Goal: Information Seeking & Learning: Learn about a topic

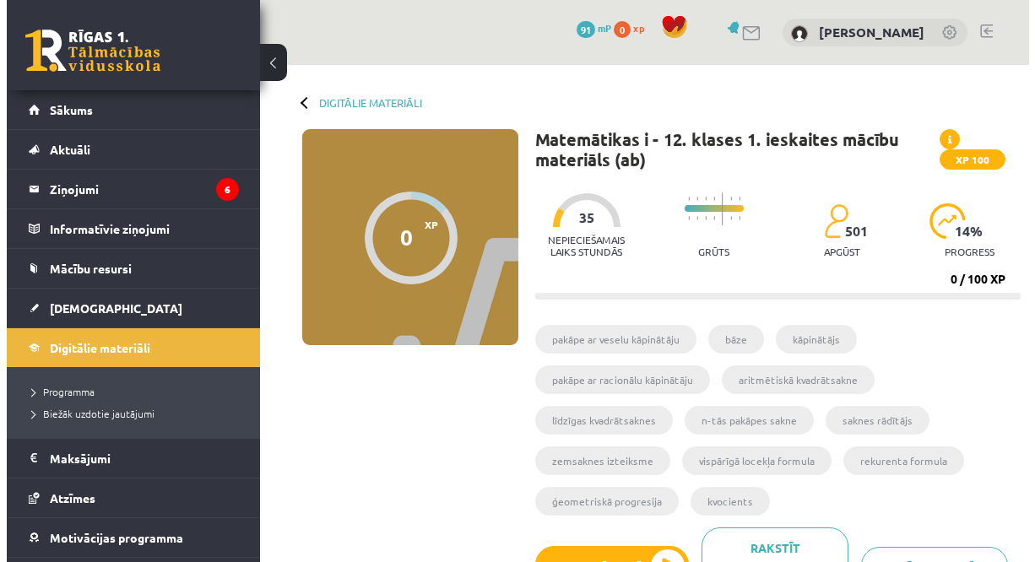
scroll to position [106, 0]
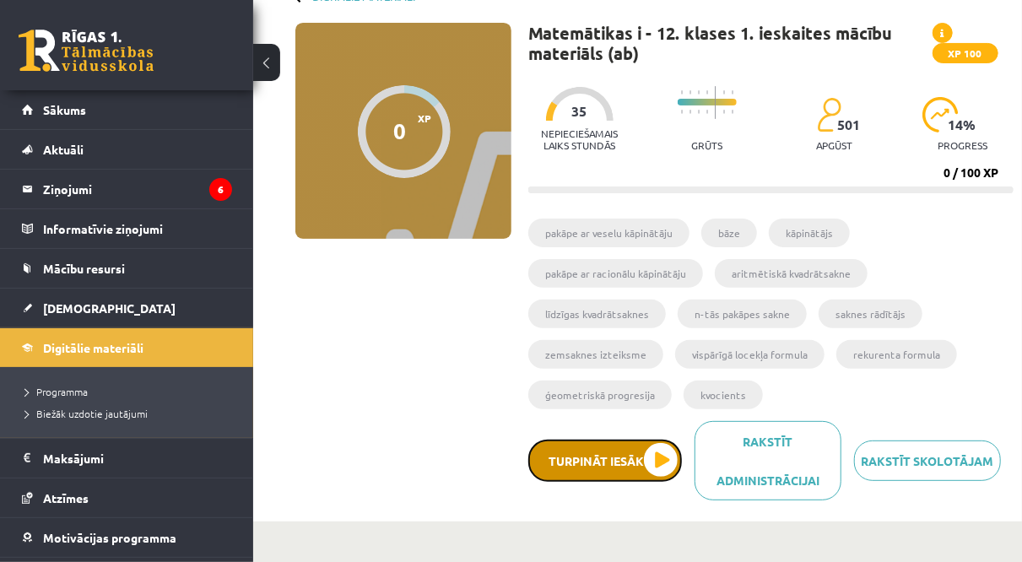
click at [672, 456] on button "Turpināt iesākto" at bounding box center [606, 461] width 154 height 42
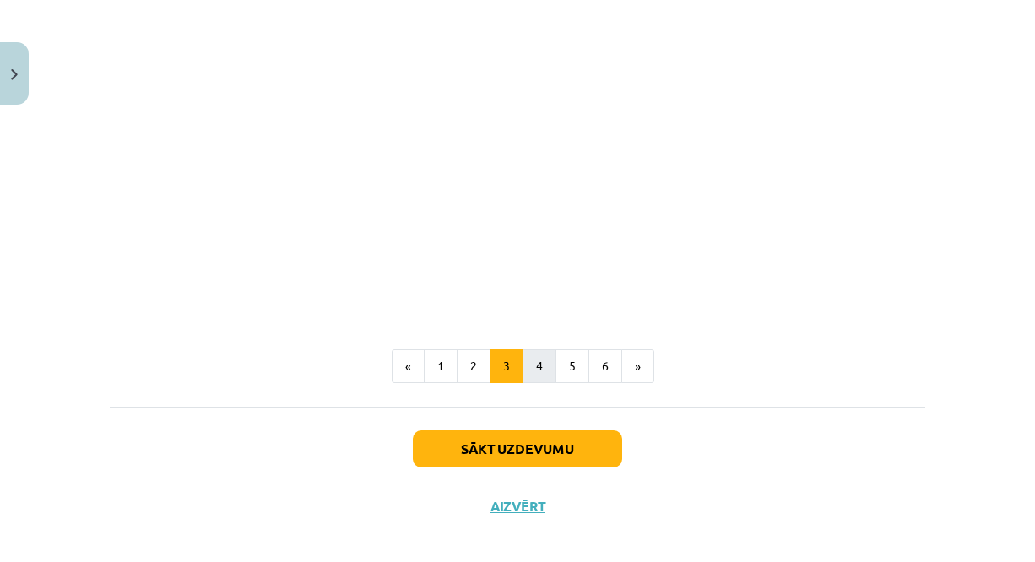
scroll to position [1568, 0]
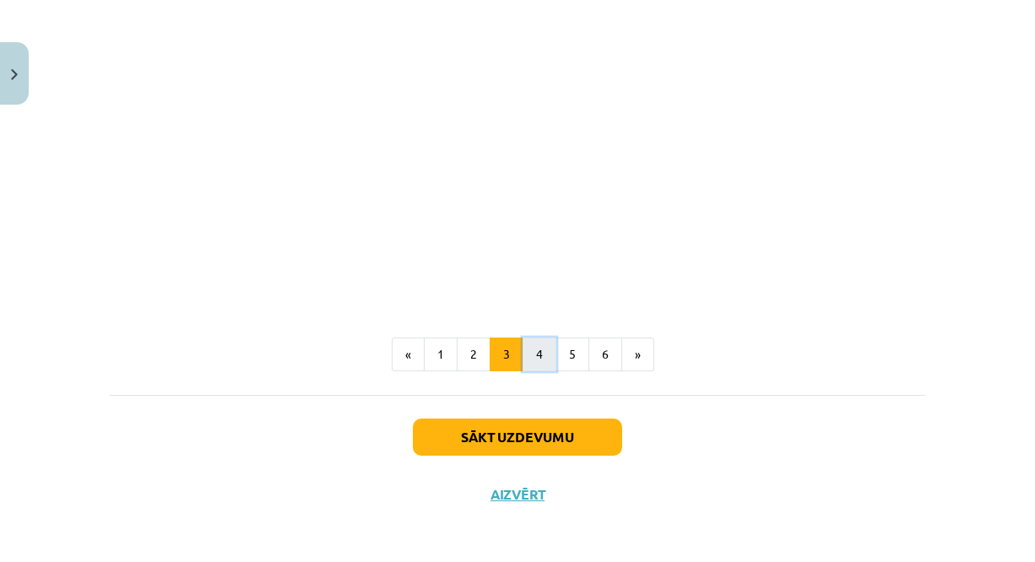
click at [531, 363] on button "4" at bounding box center [540, 355] width 34 height 34
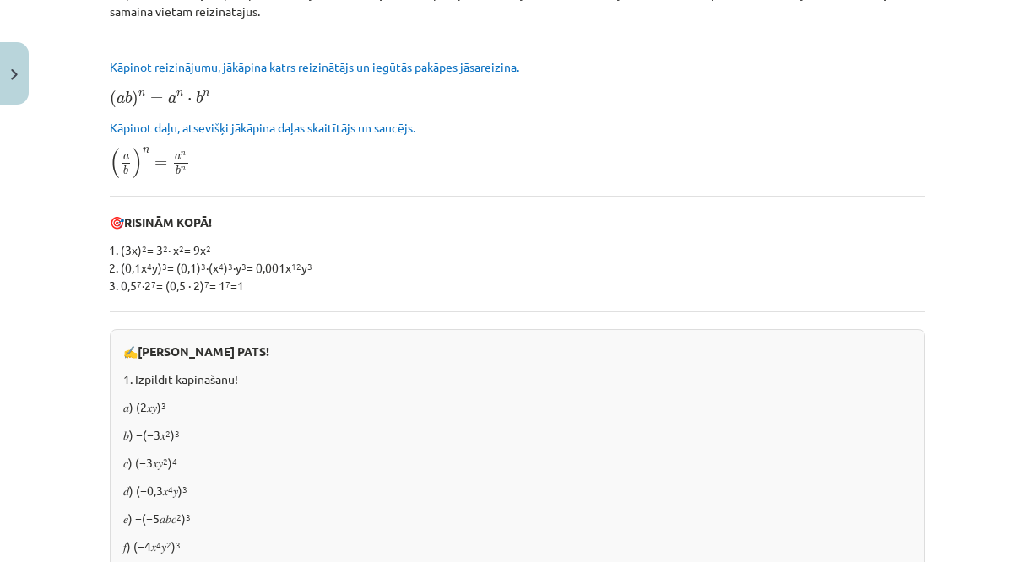
scroll to position [372, 0]
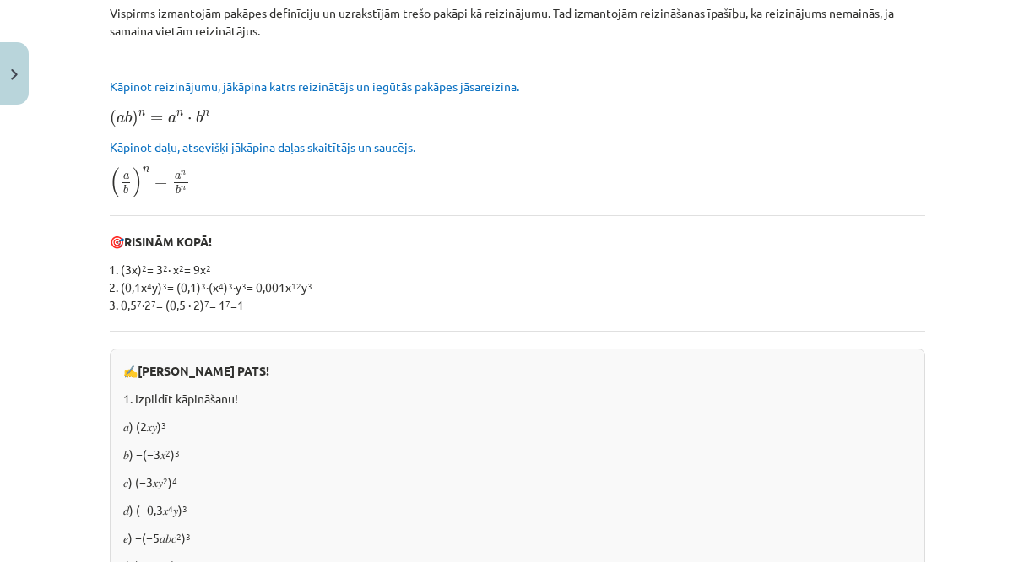
click at [531, 363] on p "✍️ RISINI PATS!" at bounding box center [517, 371] width 789 height 18
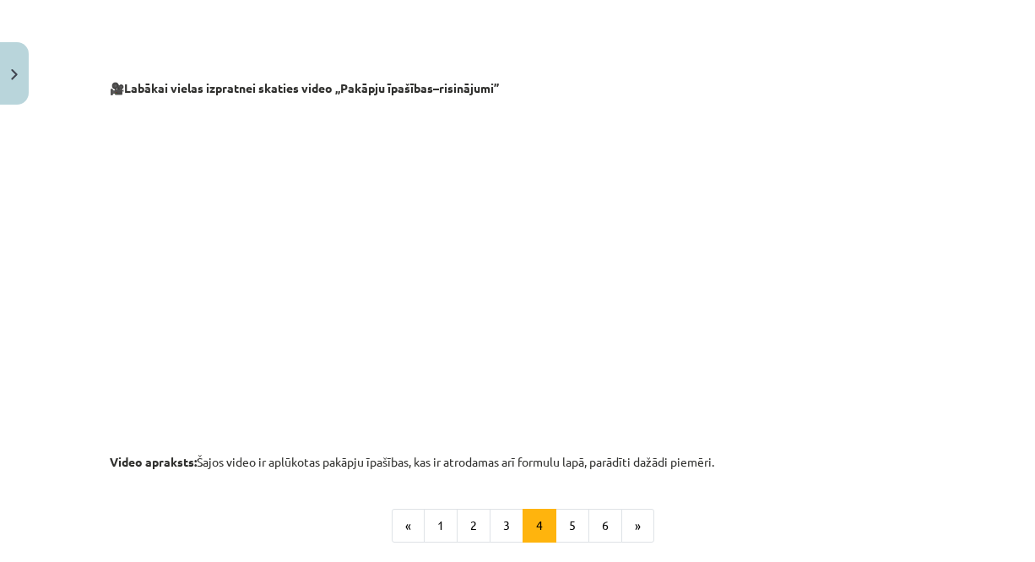
scroll to position [1827, 0]
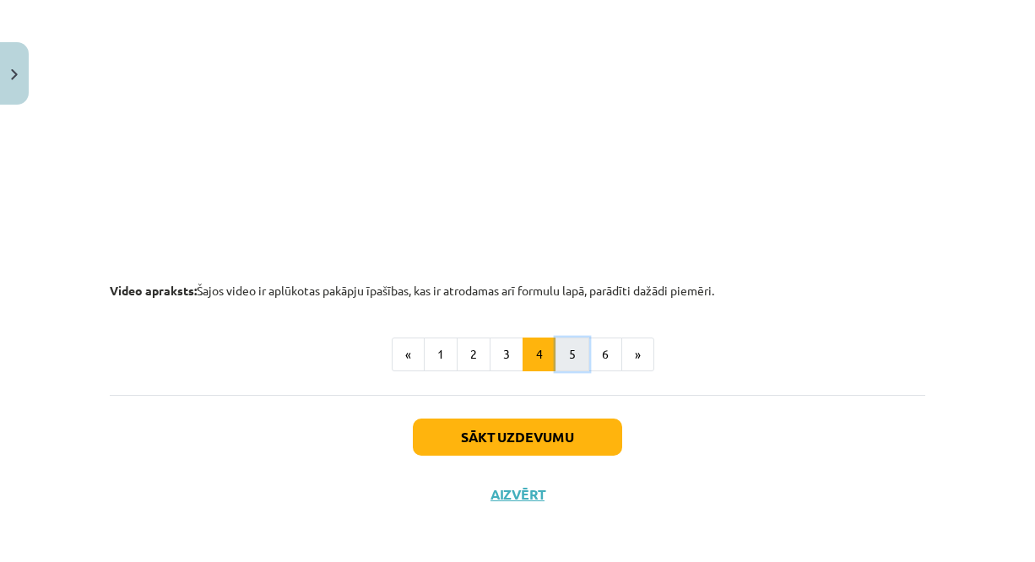
click at [569, 351] on button "5" at bounding box center [573, 355] width 34 height 34
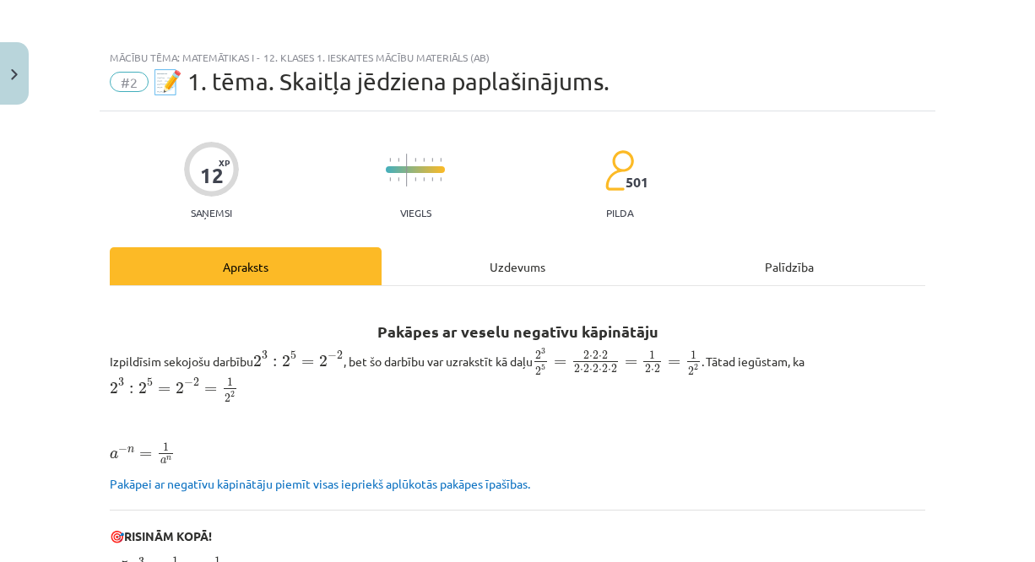
scroll to position [0, 0]
drag, startPoint x: 573, startPoint y: 323, endPoint x: 538, endPoint y: 369, distance: 57.8
click at [538, 369] on span "2 5" at bounding box center [540, 370] width 13 height 11
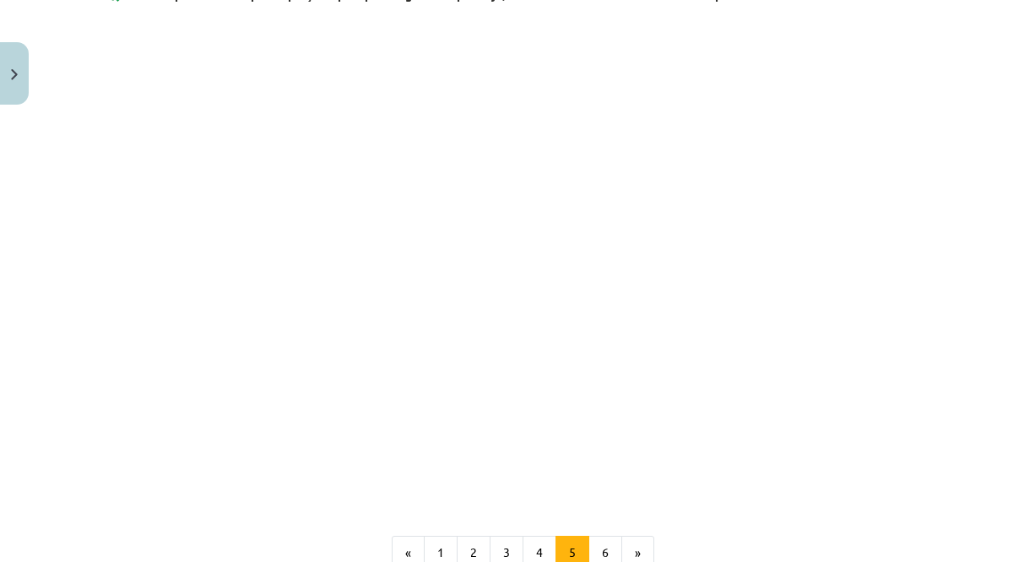
scroll to position [1862, 0]
click at [588, 543] on button "6" at bounding box center [605, 537] width 34 height 34
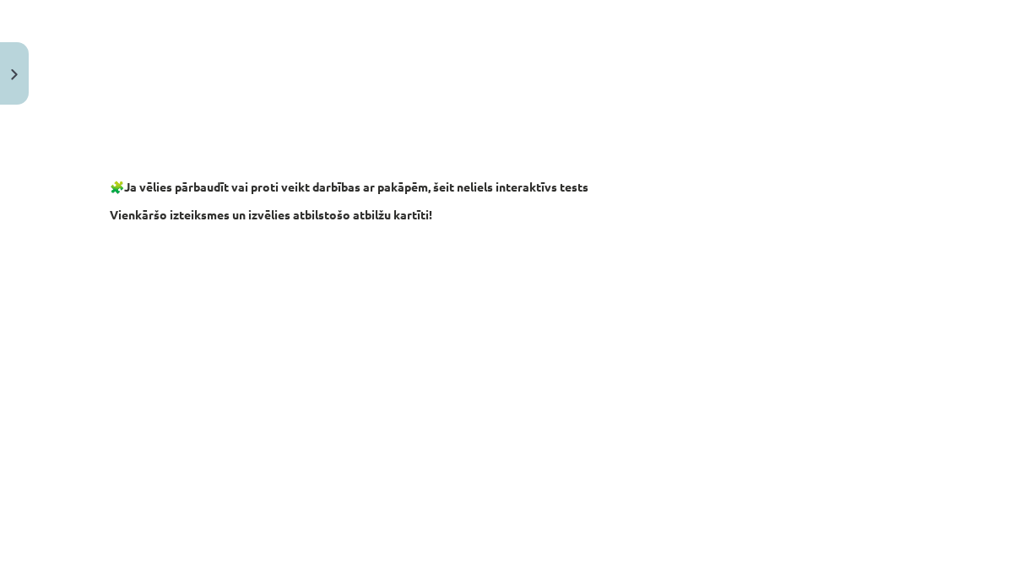
scroll to position [1673, 0]
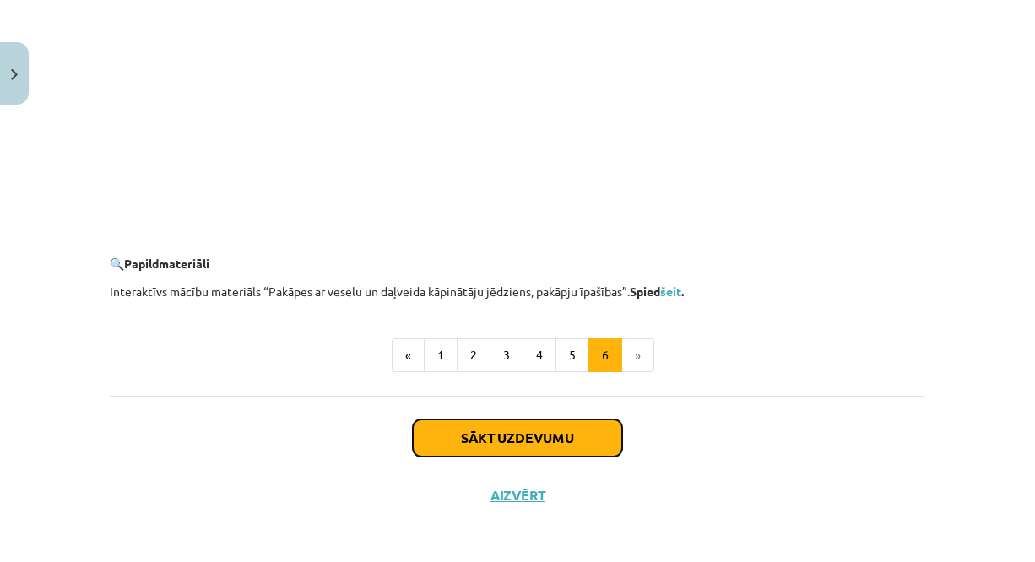
click at [455, 440] on button "Sākt uzdevumu" at bounding box center [517, 438] width 209 height 37
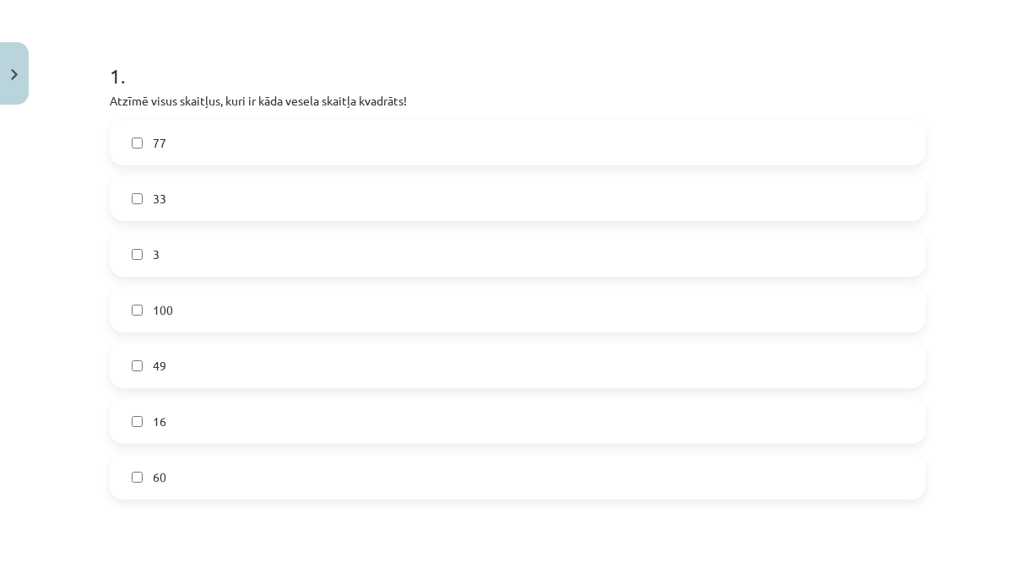
scroll to position [312, 0]
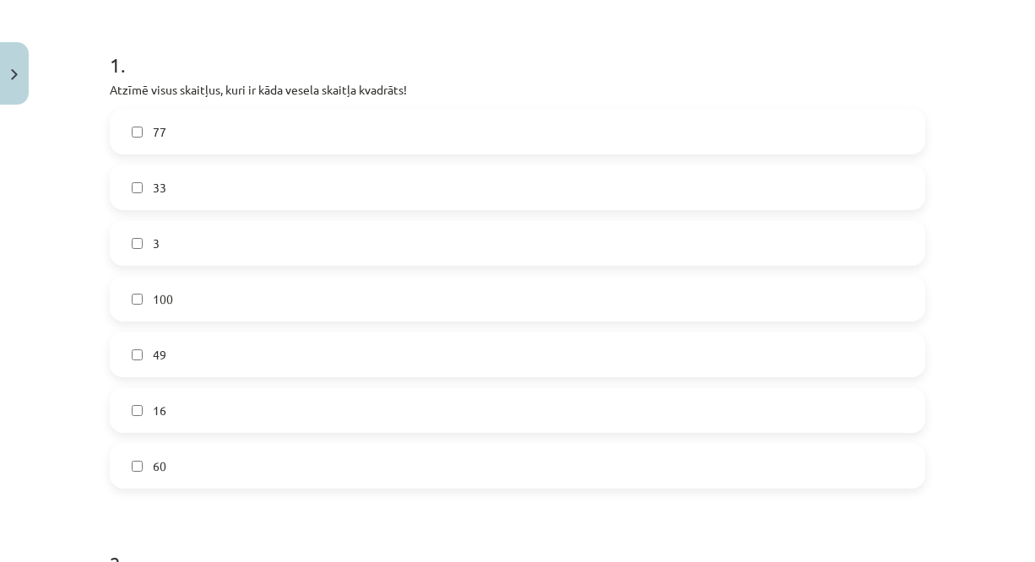
click at [263, 391] on label "16" at bounding box center [517, 410] width 812 height 42
click at [249, 361] on label "49" at bounding box center [517, 354] width 812 height 42
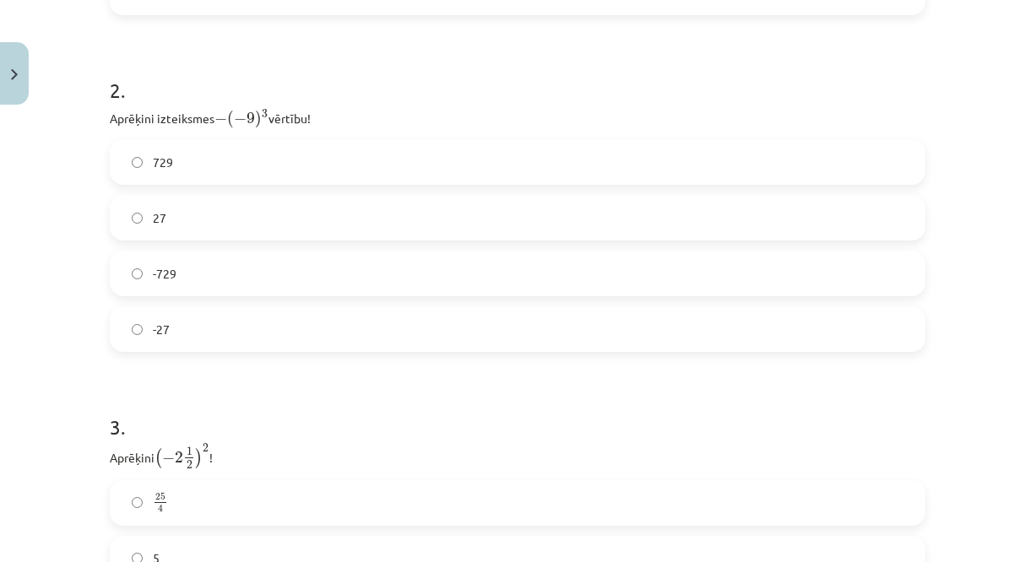
scroll to position [787, 0]
click at [236, 220] on label "27" at bounding box center [517, 217] width 812 height 42
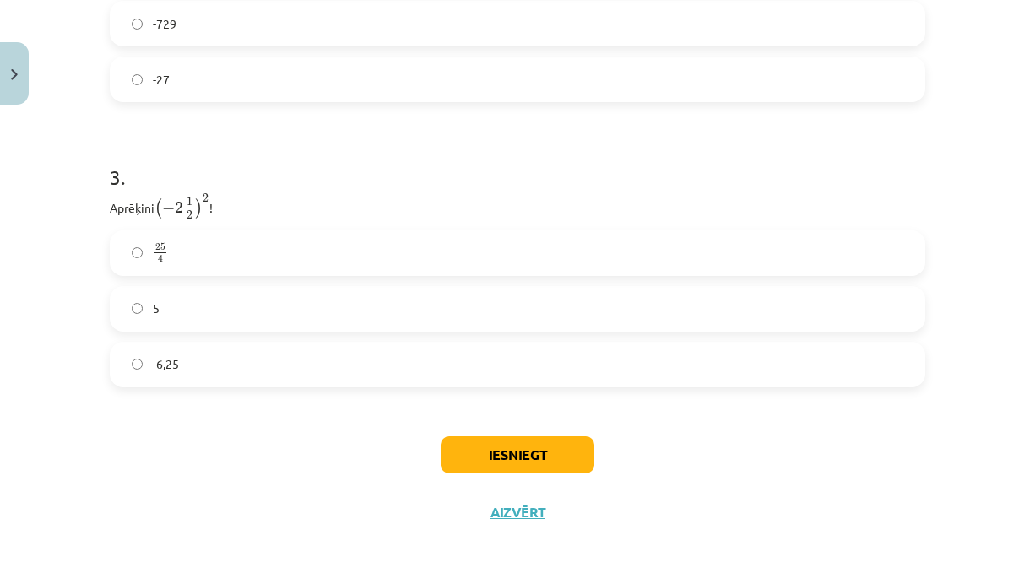
scroll to position [1037, 0]
click at [230, 242] on label "25 4 25 4" at bounding box center [517, 252] width 812 height 42
click at [508, 452] on button "Iesniegt" at bounding box center [518, 454] width 154 height 37
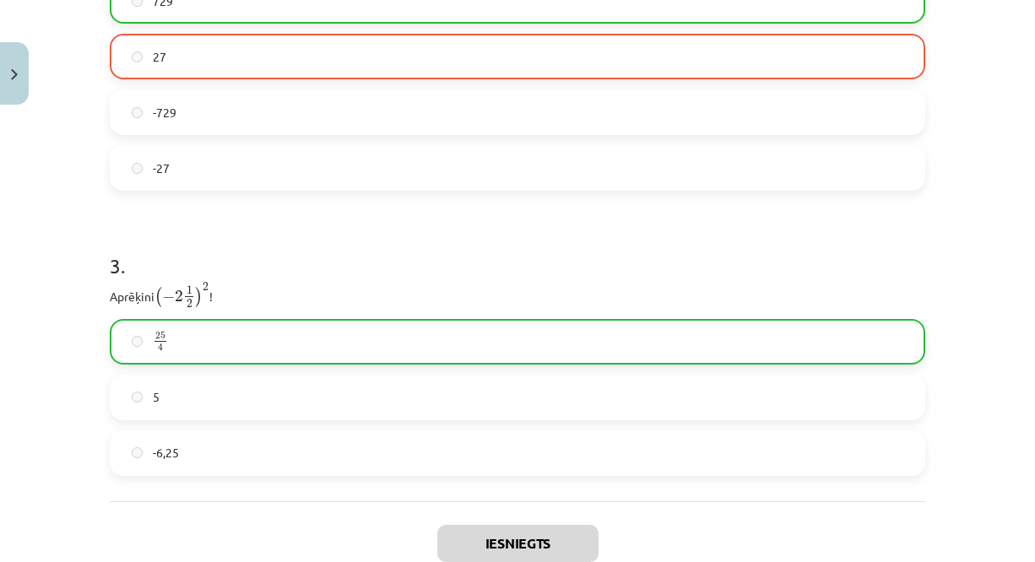
scroll to position [1108, 0]
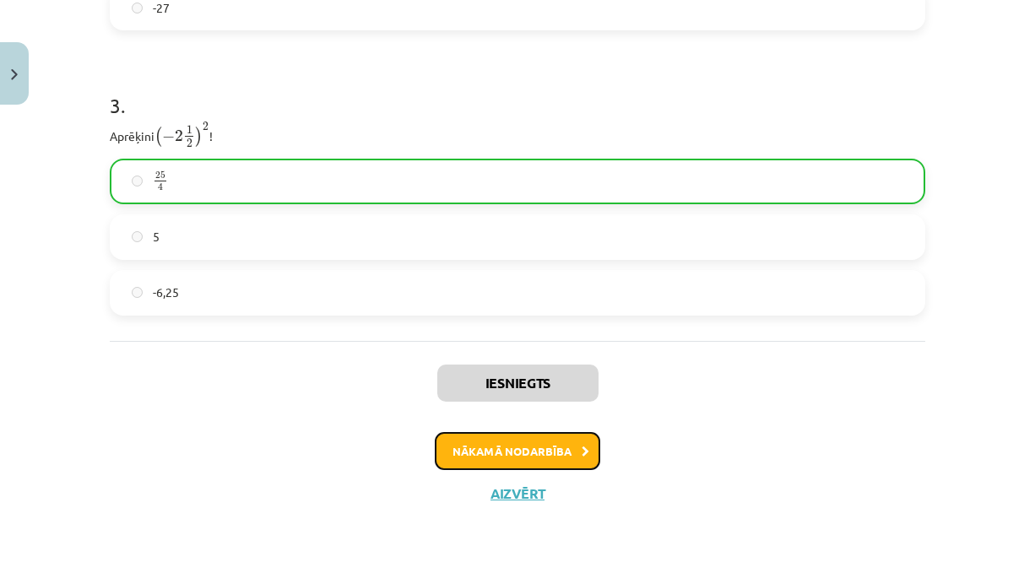
click at [507, 448] on button "Nākamā nodarbība" at bounding box center [517, 451] width 165 height 39
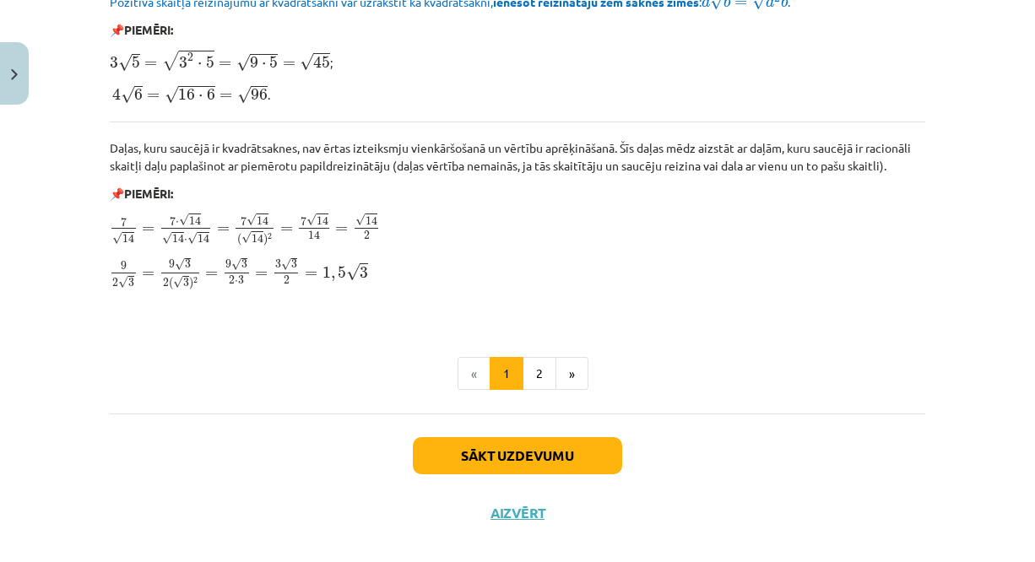
scroll to position [2068, 0]
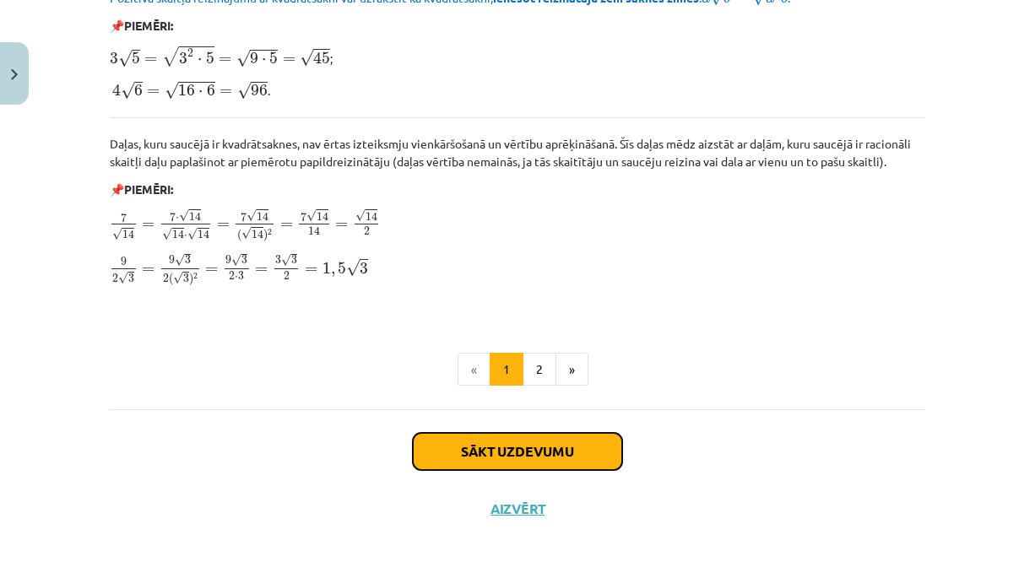
click at [546, 459] on button "Sākt uzdevumu" at bounding box center [517, 451] width 209 height 37
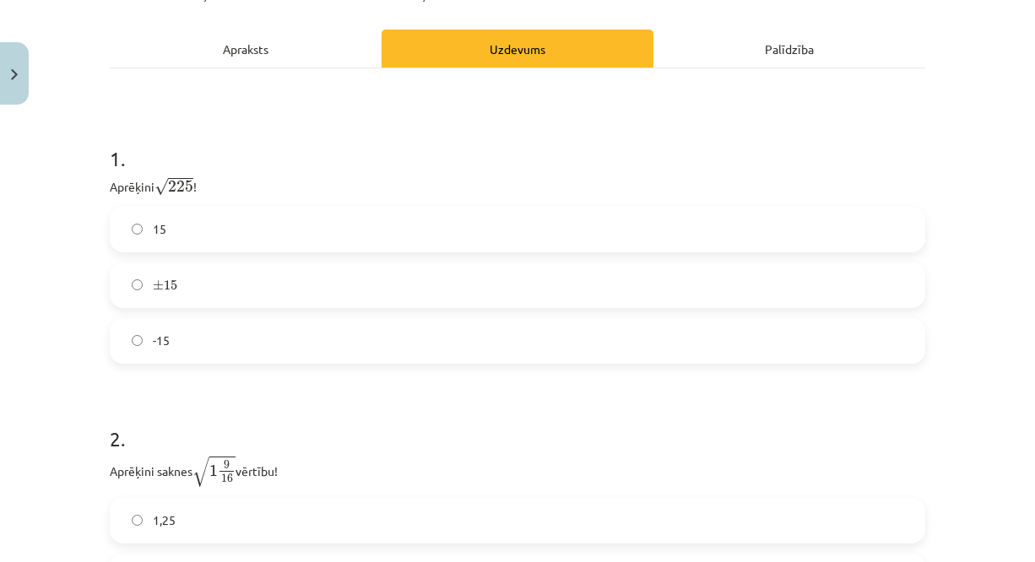
scroll to position [248, 0]
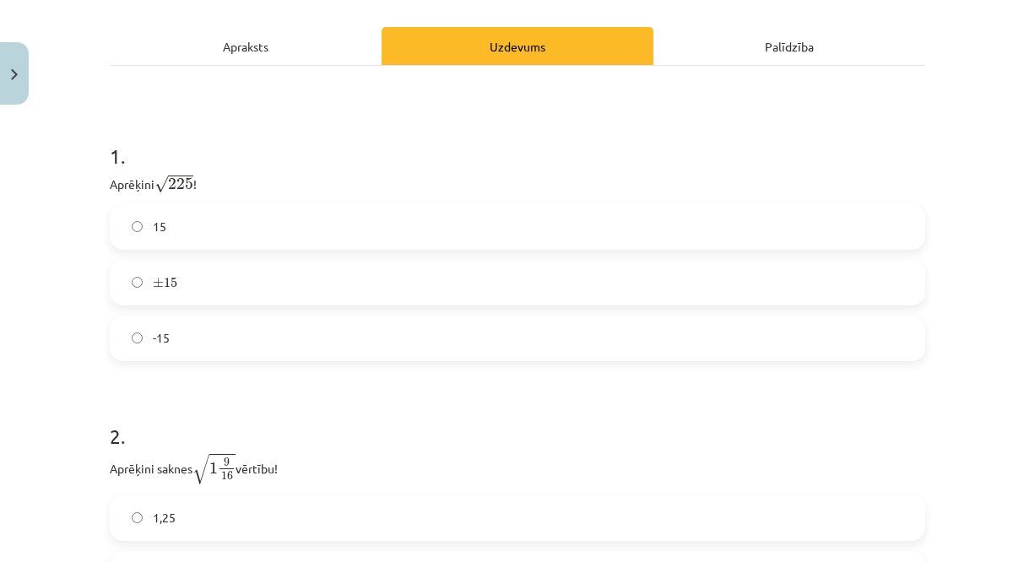
click at [446, 231] on label "15" at bounding box center [517, 227] width 812 height 42
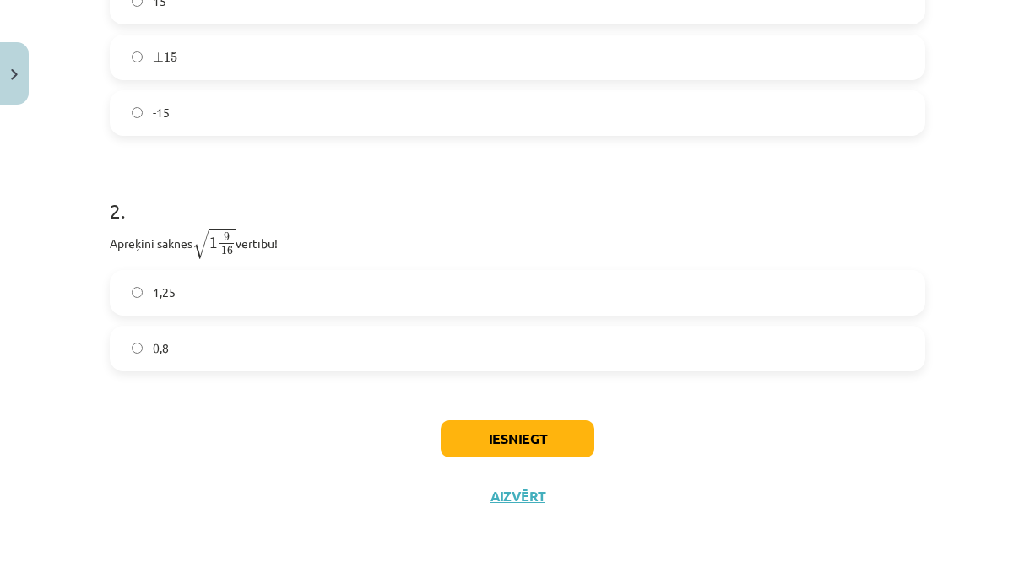
scroll to position [478, 0]
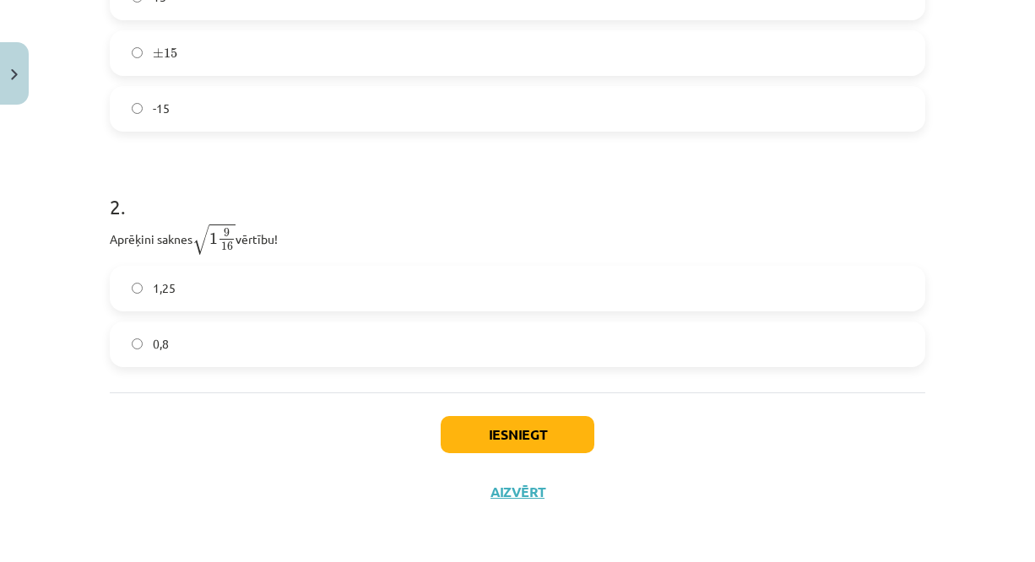
click at [389, 286] on label "1,25" at bounding box center [517, 289] width 812 height 42
click at [509, 423] on button "Iesniegt" at bounding box center [518, 434] width 154 height 37
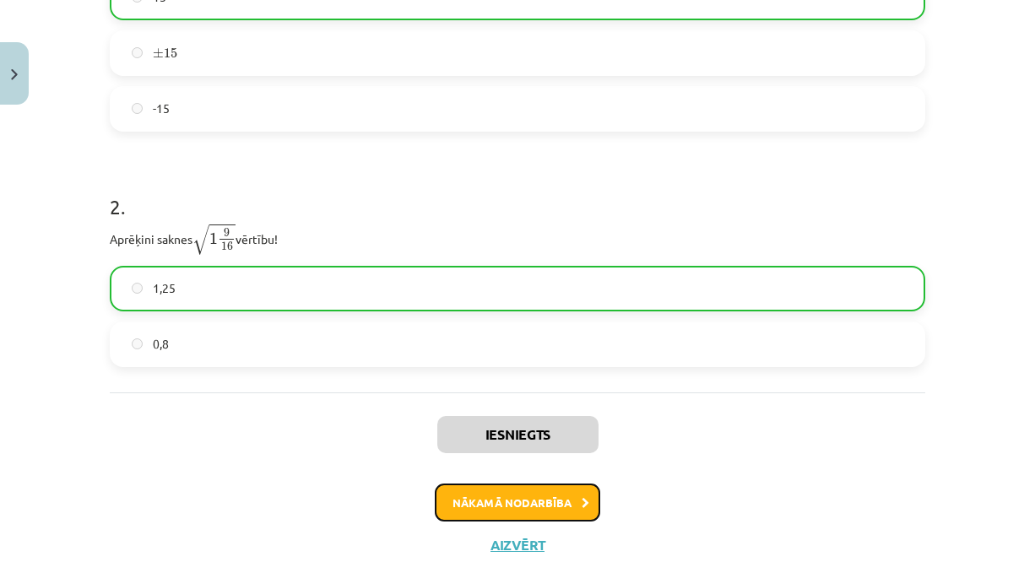
click at [497, 499] on button "Nākamā nodarbība" at bounding box center [517, 503] width 165 height 39
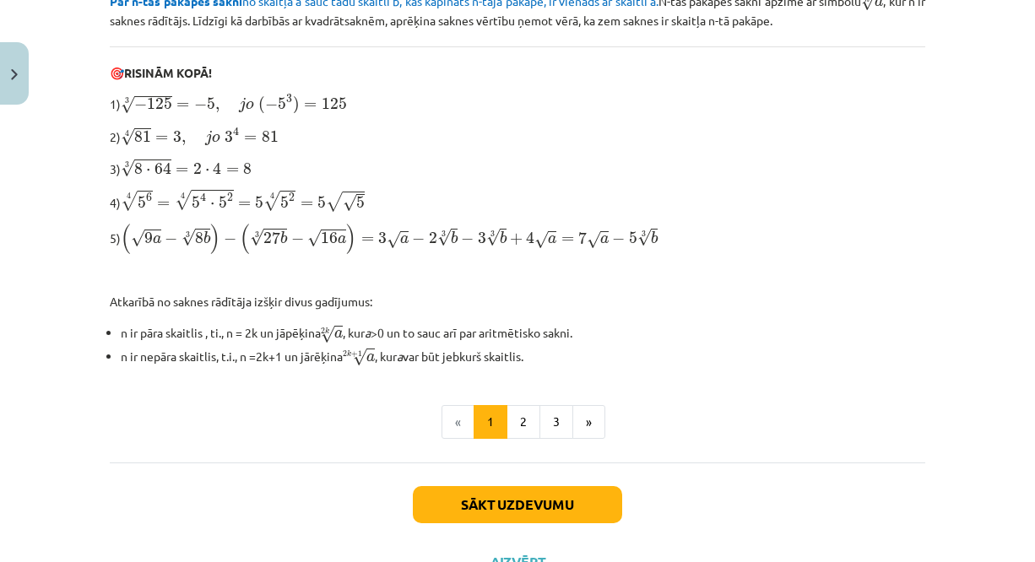
scroll to position [531, 0]
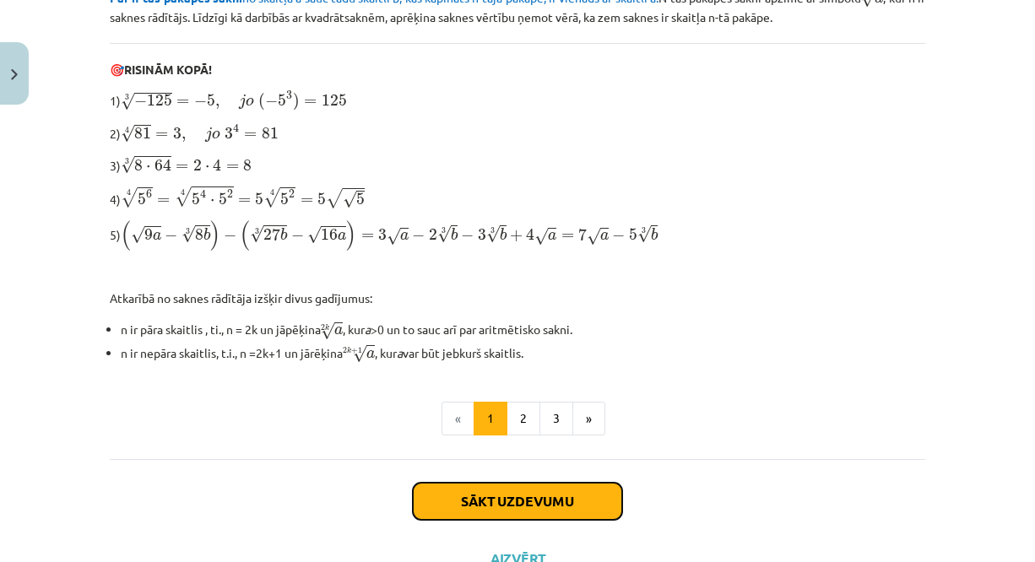
click at [512, 491] on button "Sākt uzdevumu" at bounding box center [517, 501] width 209 height 37
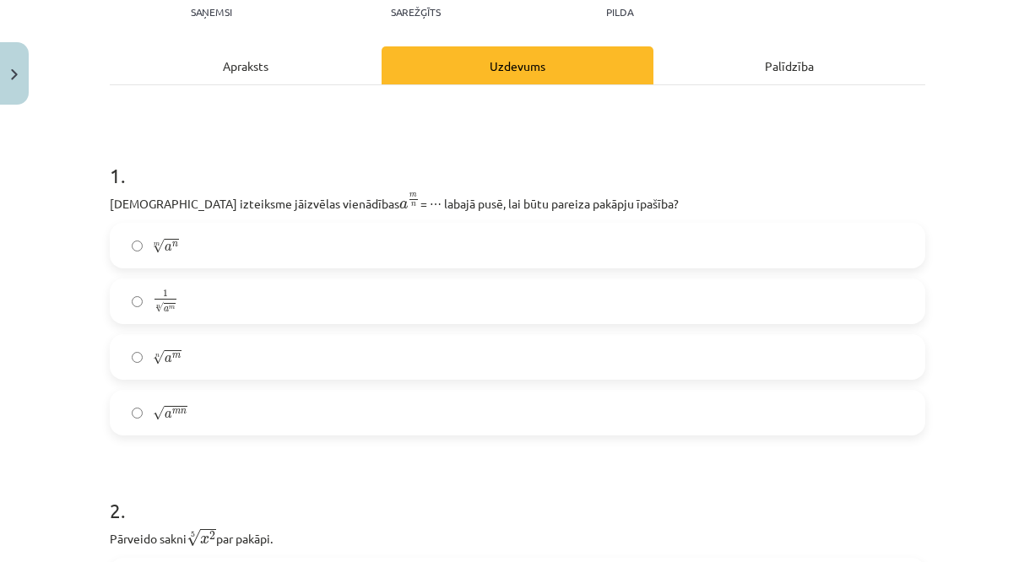
scroll to position [210, 0]
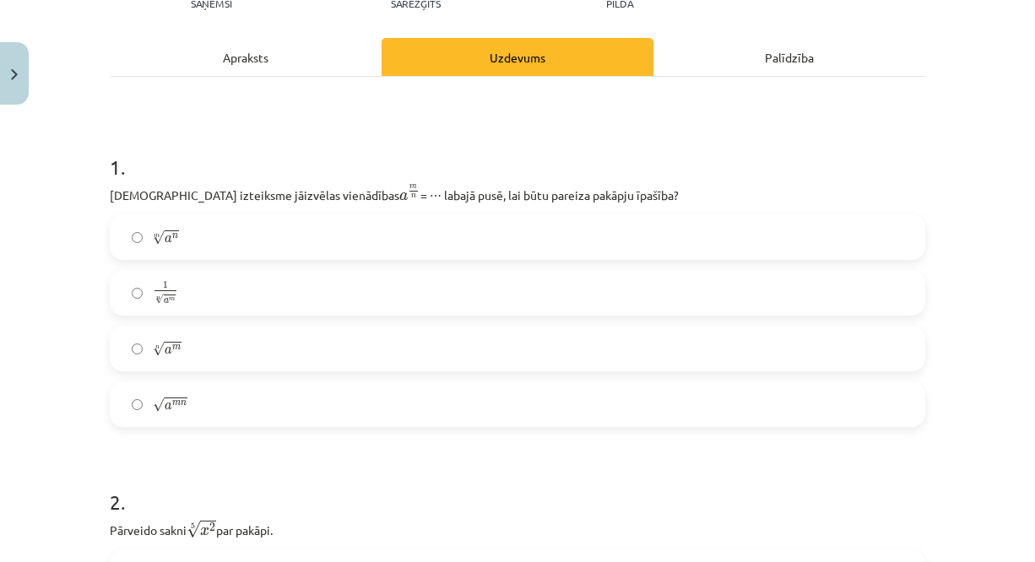
click at [514, 241] on label "m √ a n a n m" at bounding box center [517, 237] width 812 height 42
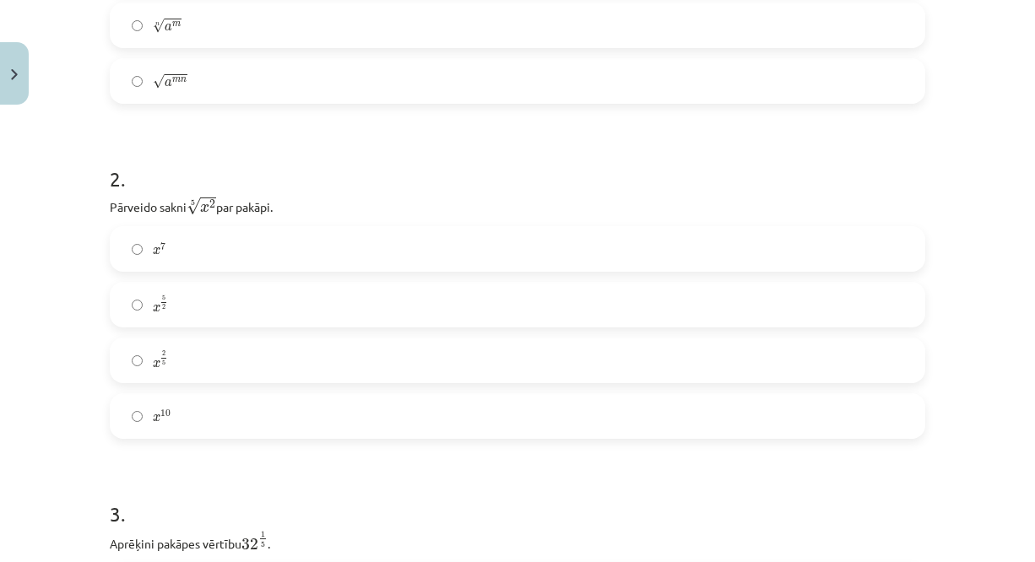
scroll to position [534, 0]
click at [366, 250] on label "x 7 x 7" at bounding box center [517, 248] width 812 height 42
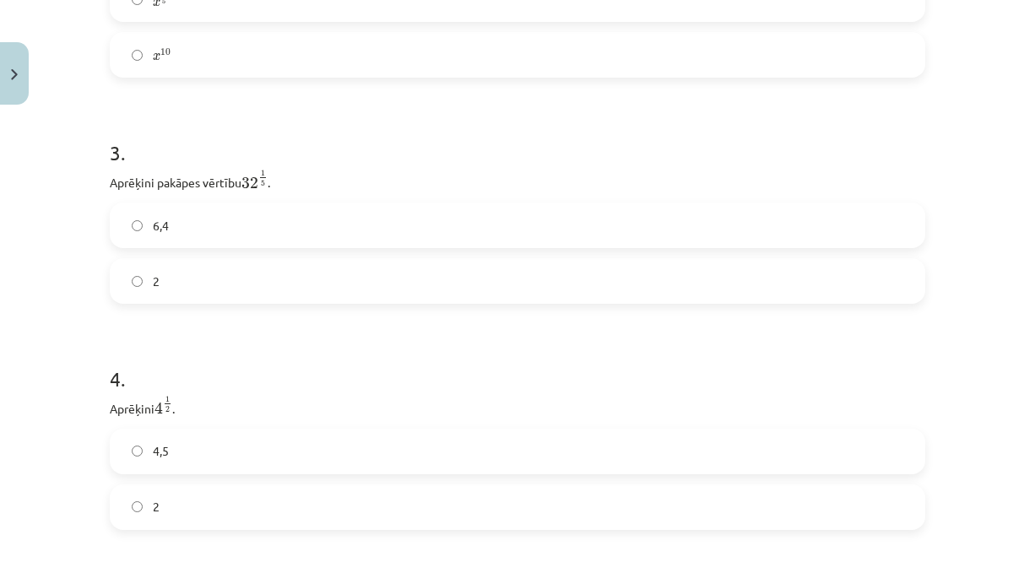
scroll to position [903, 0]
click at [370, 211] on label "6,4" at bounding box center [517, 218] width 812 height 42
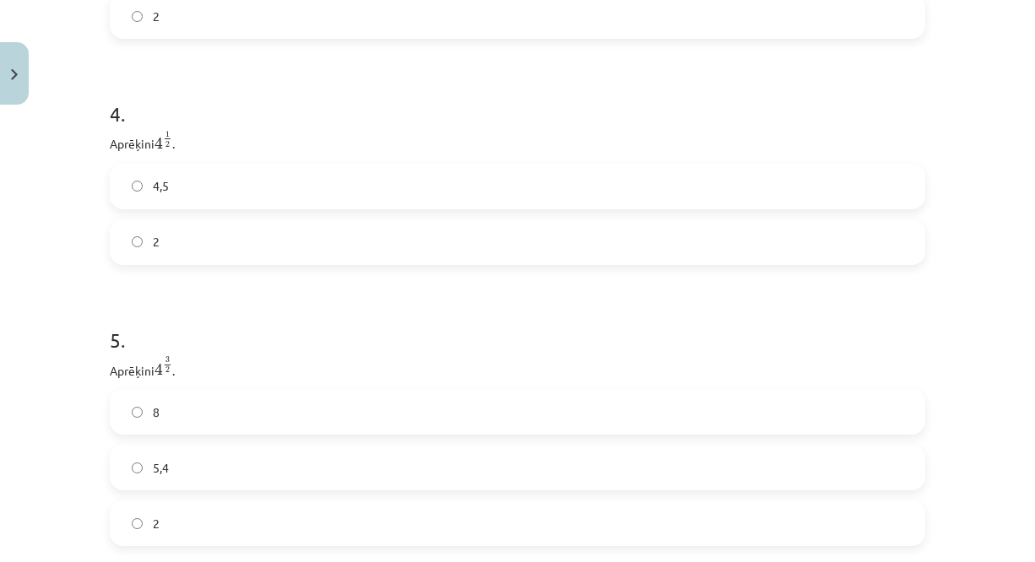
scroll to position [1161, 0]
click at [315, 202] on label "4,5" at bounding box center [517, 186] width 812 height 42
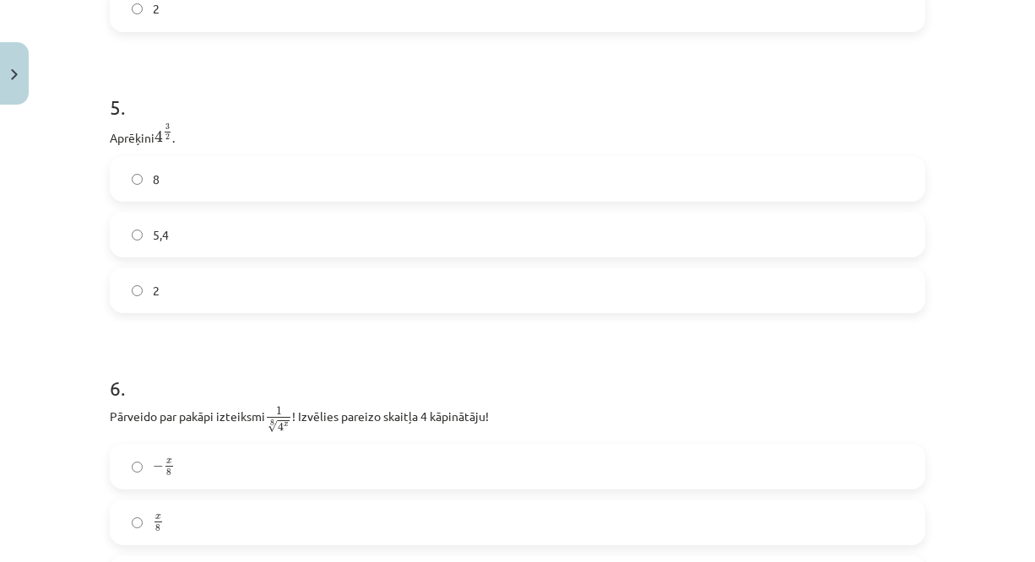
scroll to position [1394, 0]
click at [311, 255] on label "5,4" at bounding box center [517, 234] width 812 height 42
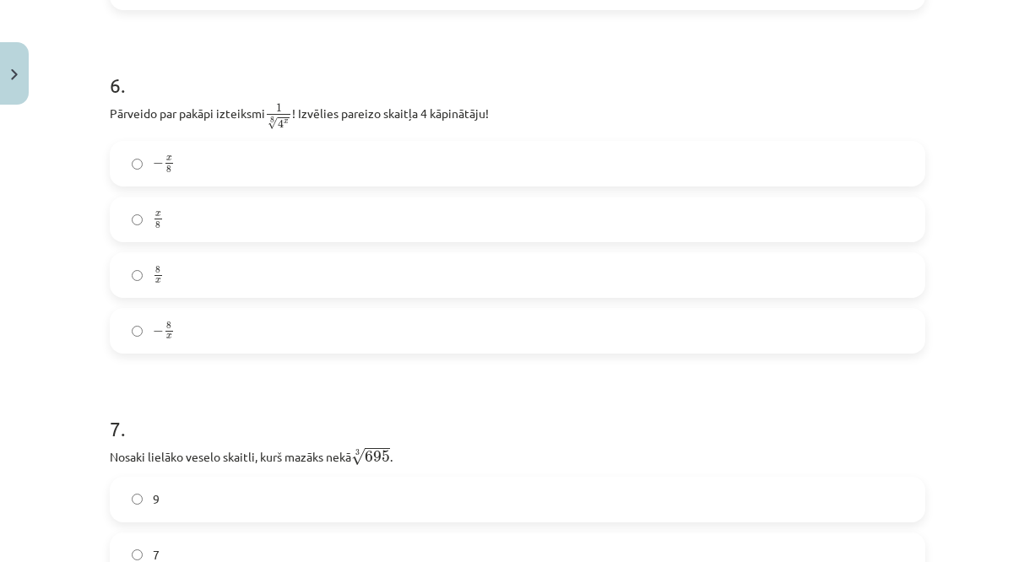
scroll to position [1698, 0]
click at [286, 295] on label "8 x 8 x" at bounding box center [517, 273] width 812 height 42
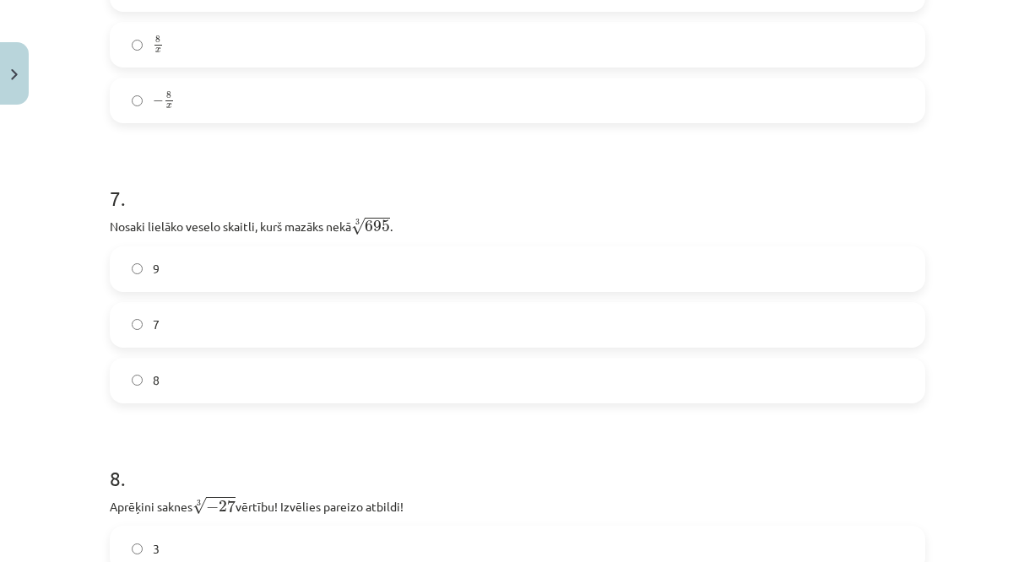
scroll to position [1928, 0]
click at [273, 253] on label "9" at bounding box center [517, 268] width 812 height 42
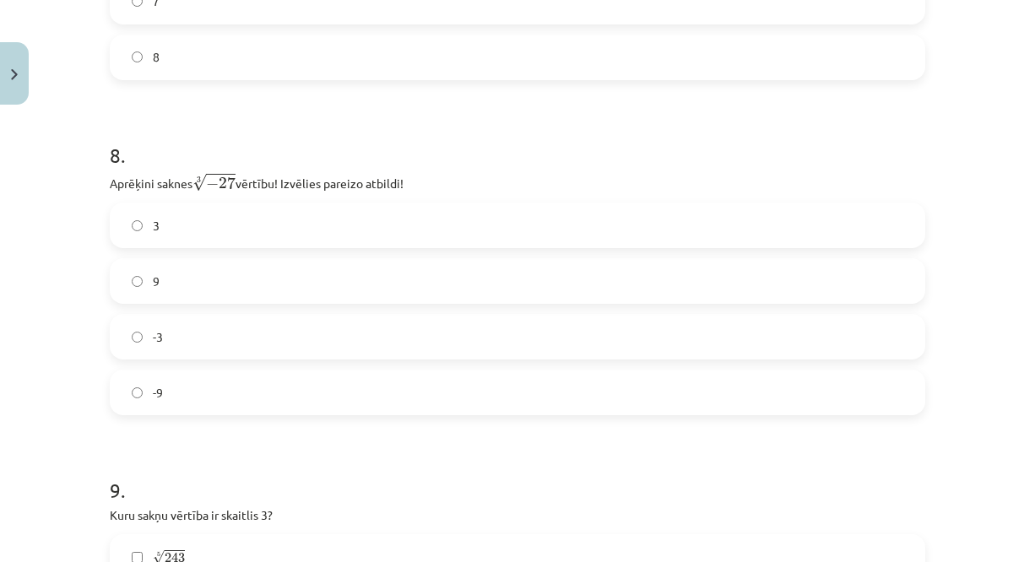
scroll to position [2251, 0]
click at [245, 413] on label "-9" at bounding box center [517, 392] width 812 height 42
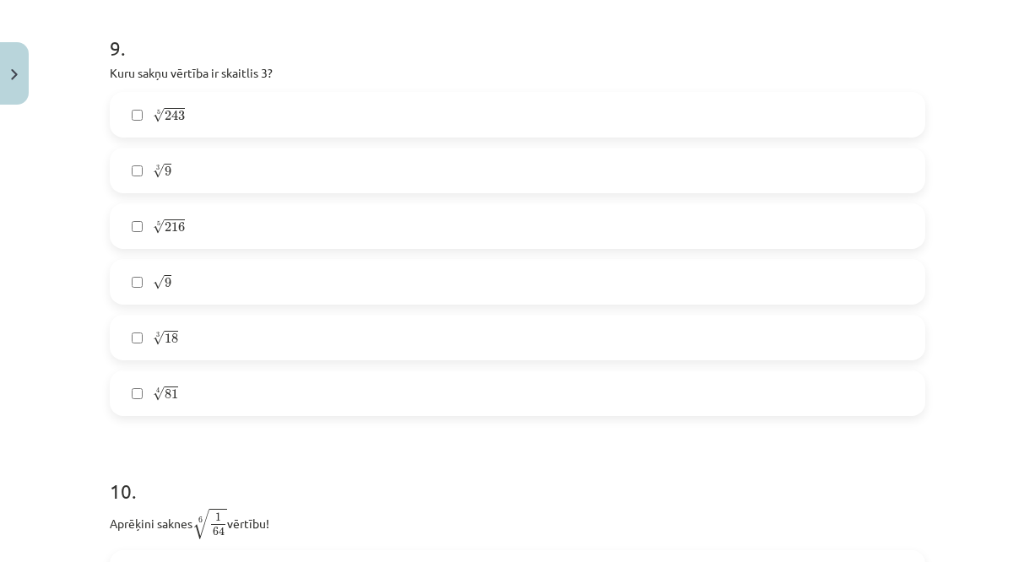
scroll to position [2695, 0]
click at [196, 165] on label "3 √ 9 9 3" at bounding box center [517, 168] width 812 height 42
click at [151, 299] on label "√ 9 9" at bounding box center [517, 279] width 812 height 42
click at [198, 339] on label "3 √ 18 18 3" at bounding box center [517, 335] width 812 height 42
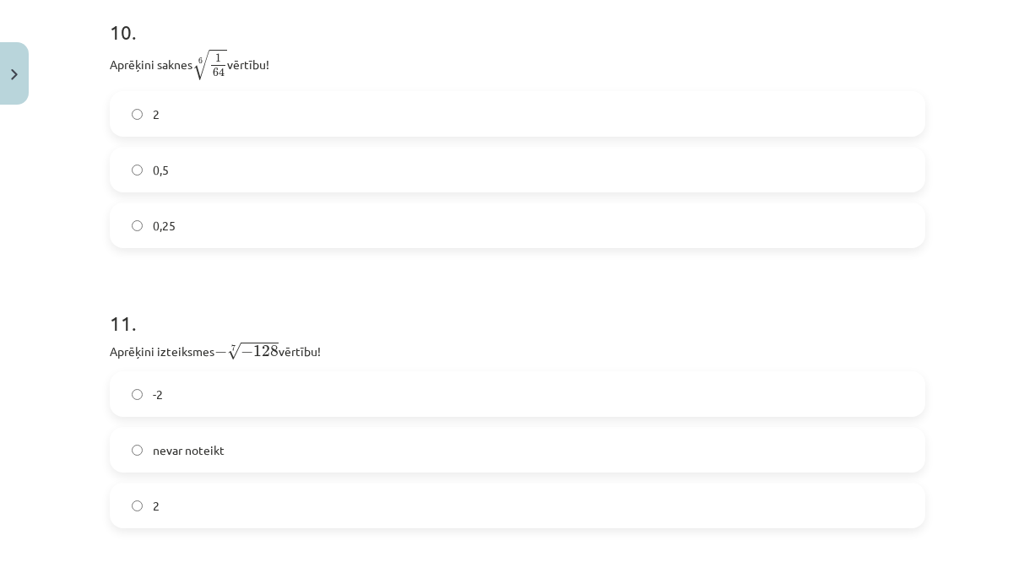
scroll to position [3153, 0]
click at [195, 244] on label "0,25" at bounding box center [517, 224] width 812 height 42
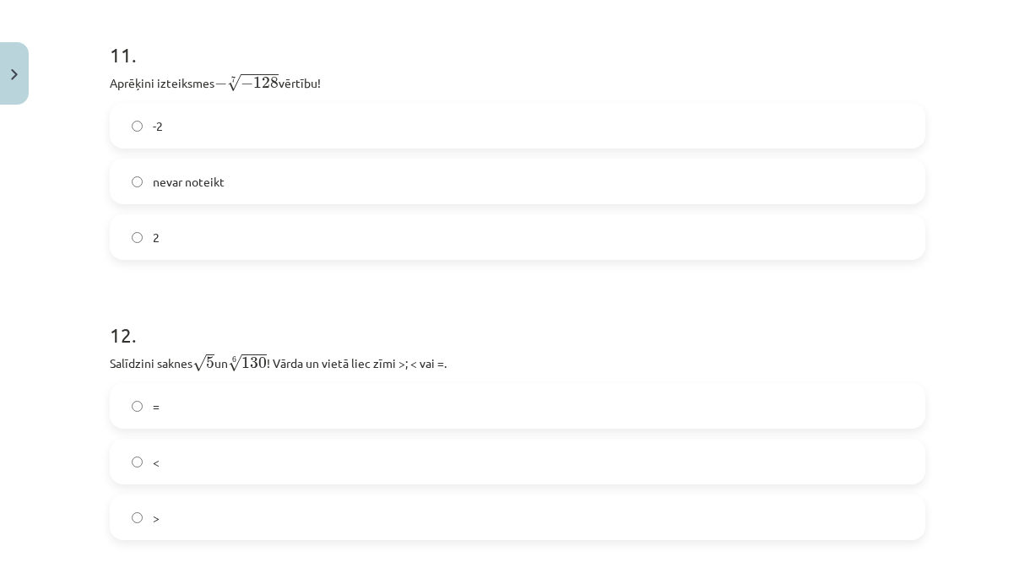
scroll to position [3410, 0]
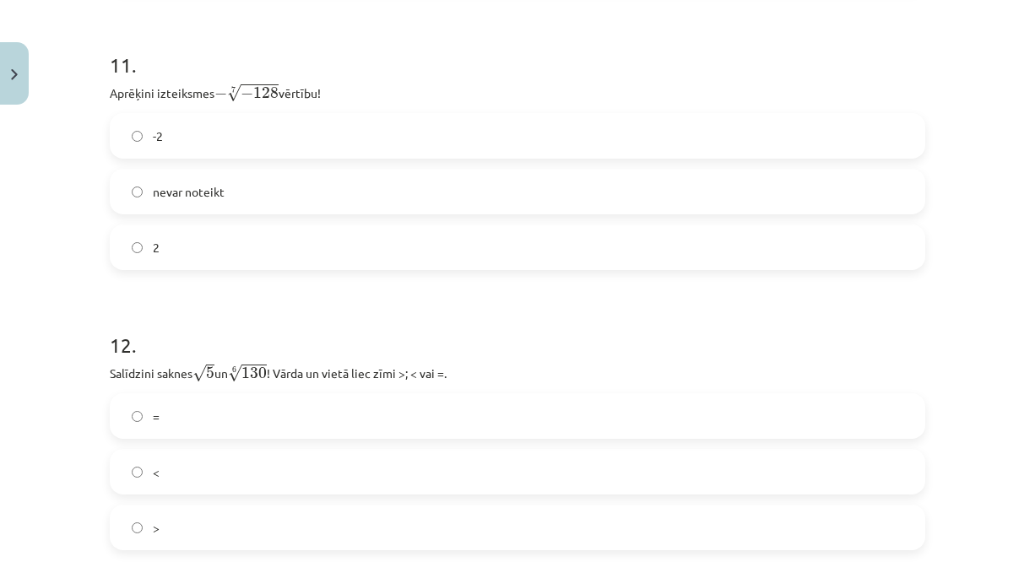
click at [199, 187] on label "nevar noteikt" at bounding box center [517, 192] width 812 height 42
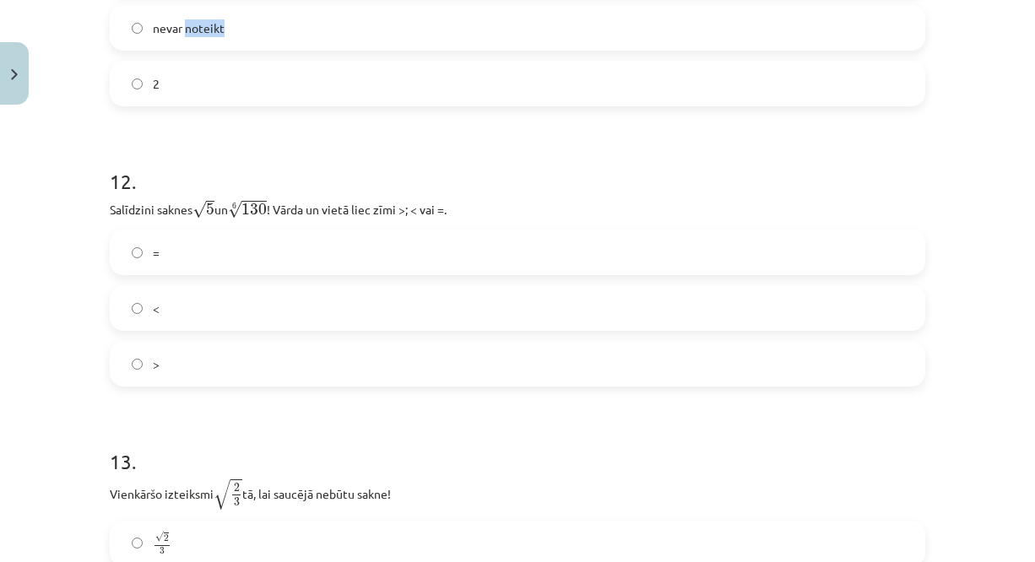
scroll to position [3612, 0]
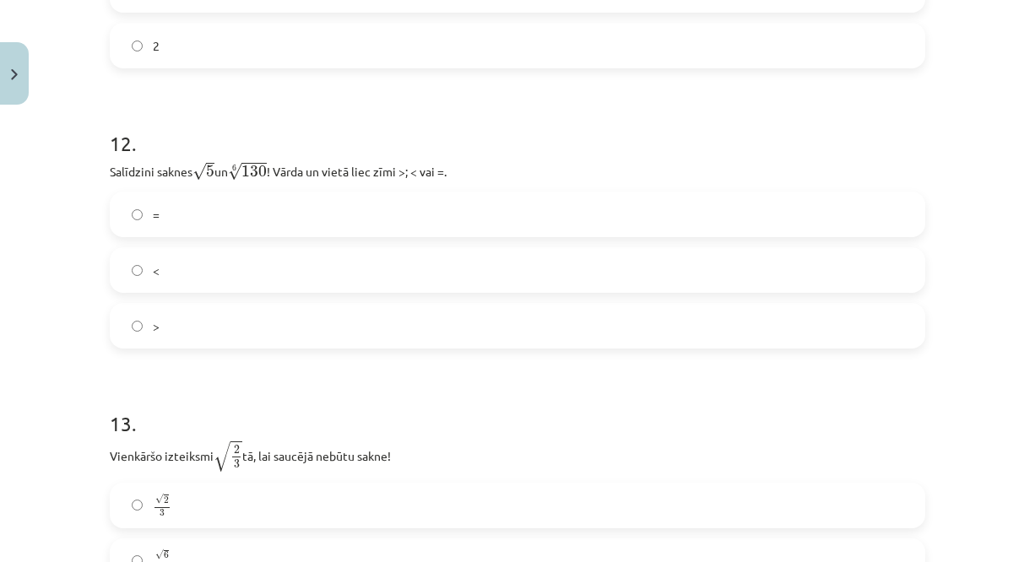
click at [180, 278] on label "<" at bounding box center [517, 270] width 812 height 42
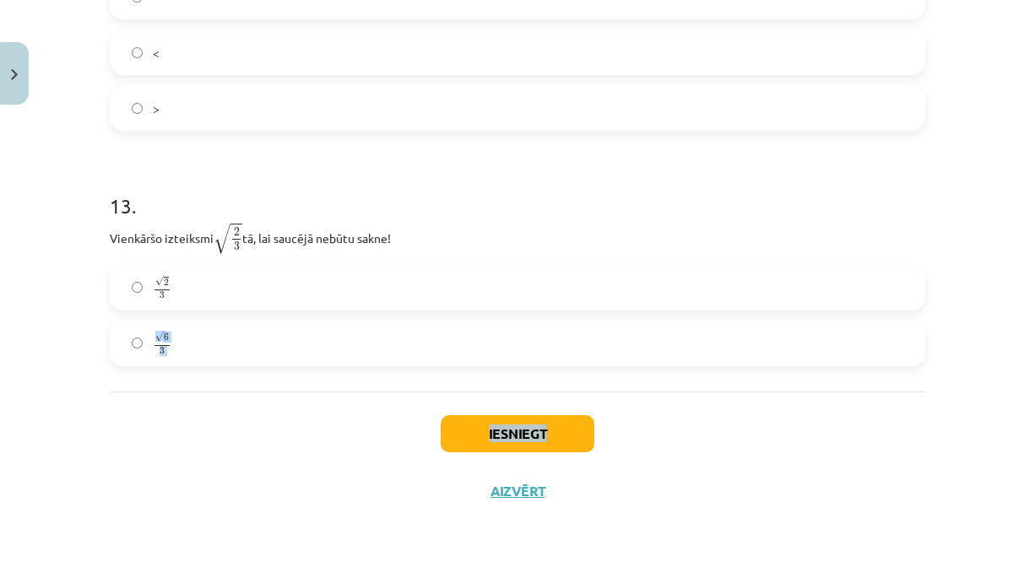
drag, startPoint x: 197, startPoint y: 274, endPoint x: 555, endPoint y: 425, distance: 388.2
click at [555, 425] on button "Iesniegt" at bounding box center [518, 433] width 154 height 37
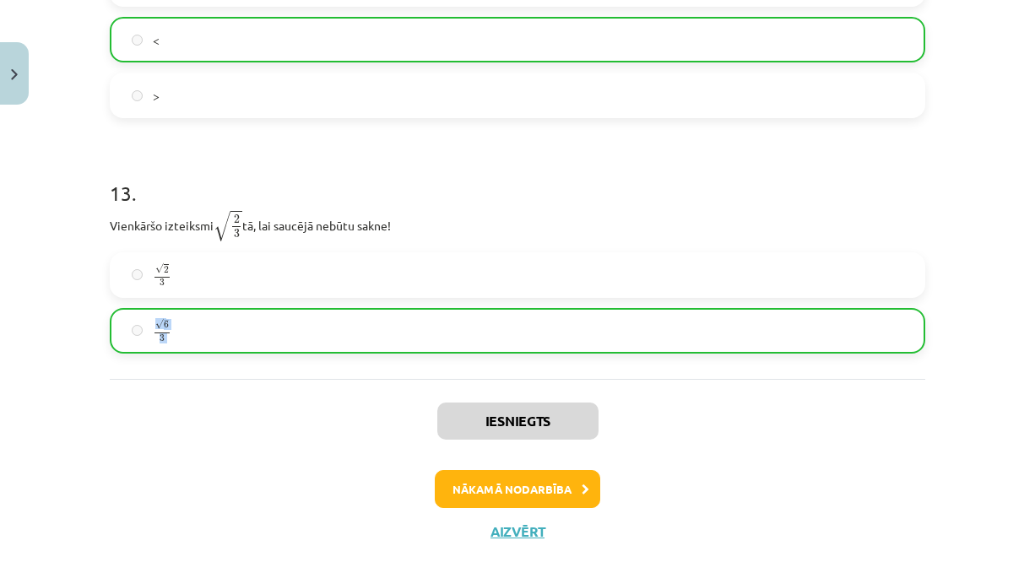
scroll to position [3888, 0]
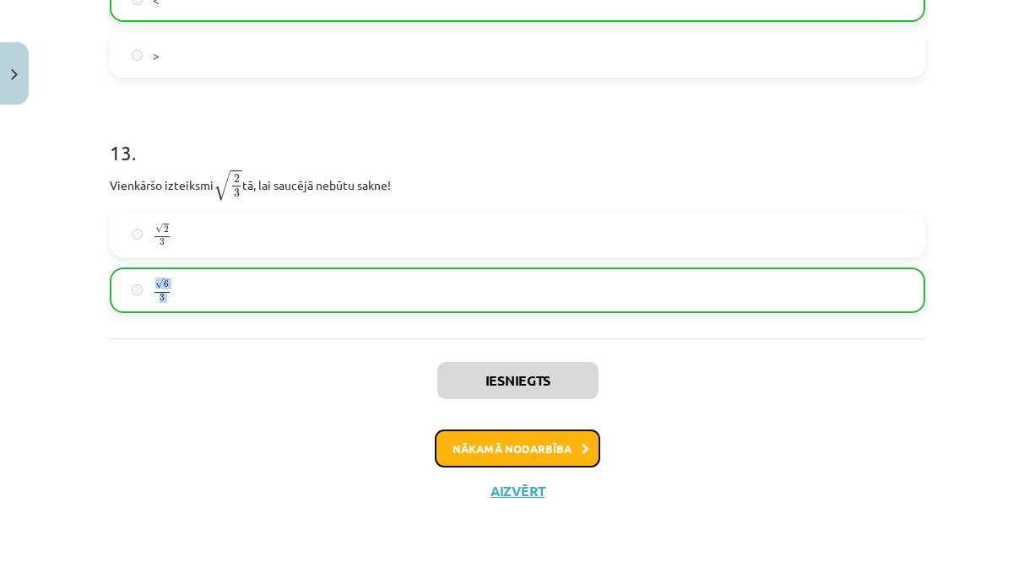
click at [527, 450] on button "Nākamā nodarbība" at bounding box center [517, 449] width 165 height 39
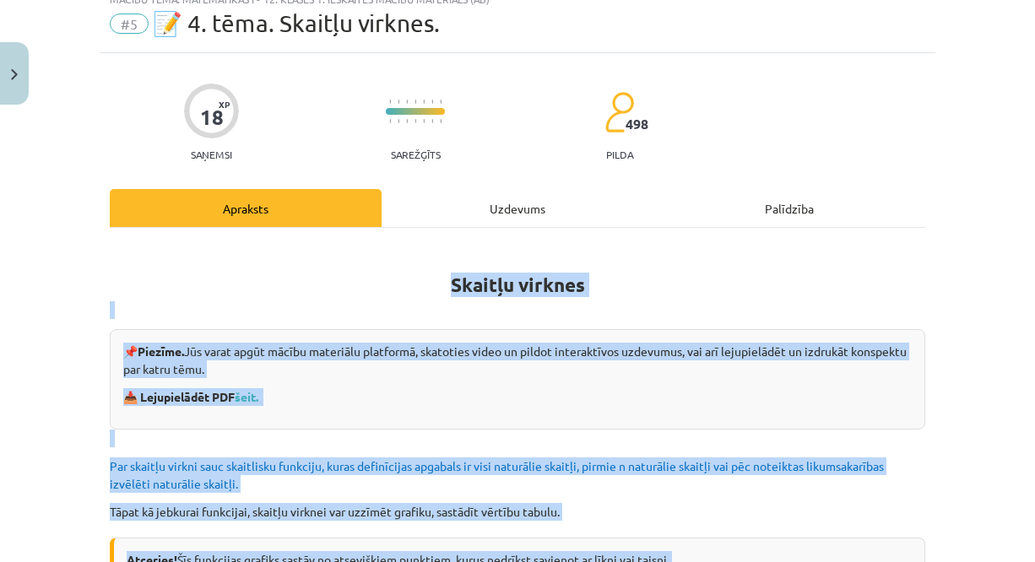
scroll to position [42, 0]
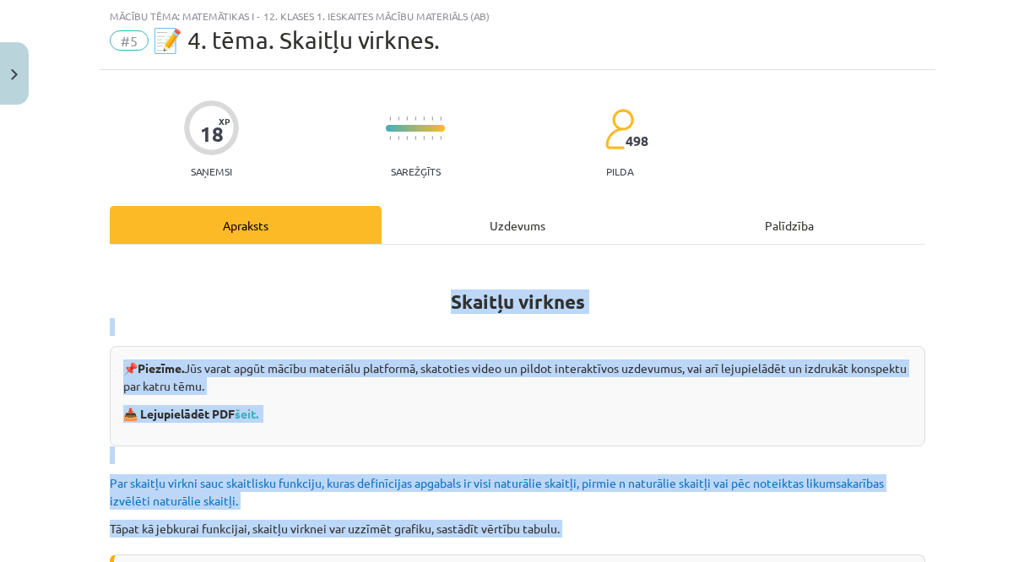
click at [527, 450] on p at bounding box center [518, 456] width 816 height 18
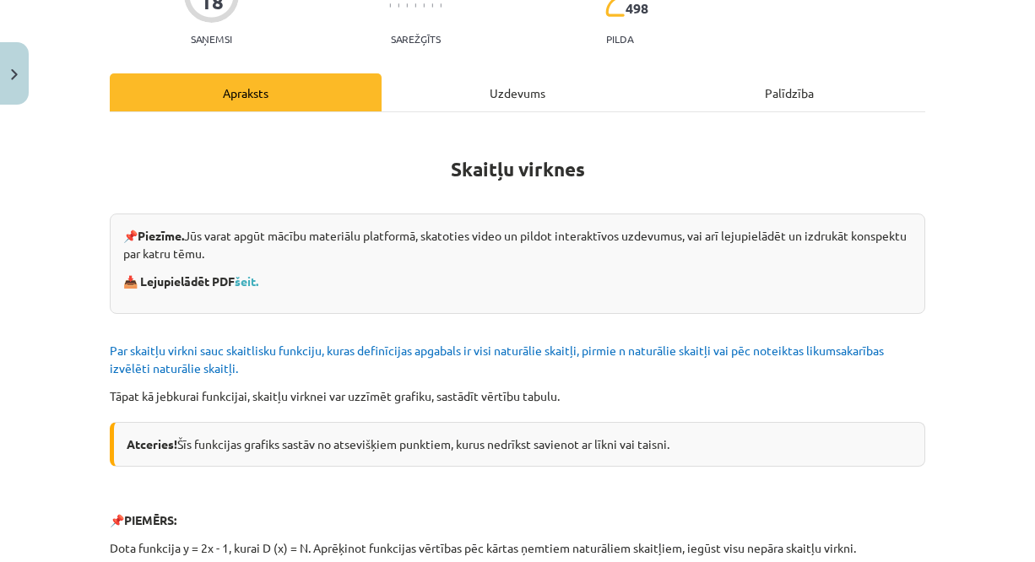
scroll to position [0, 0]
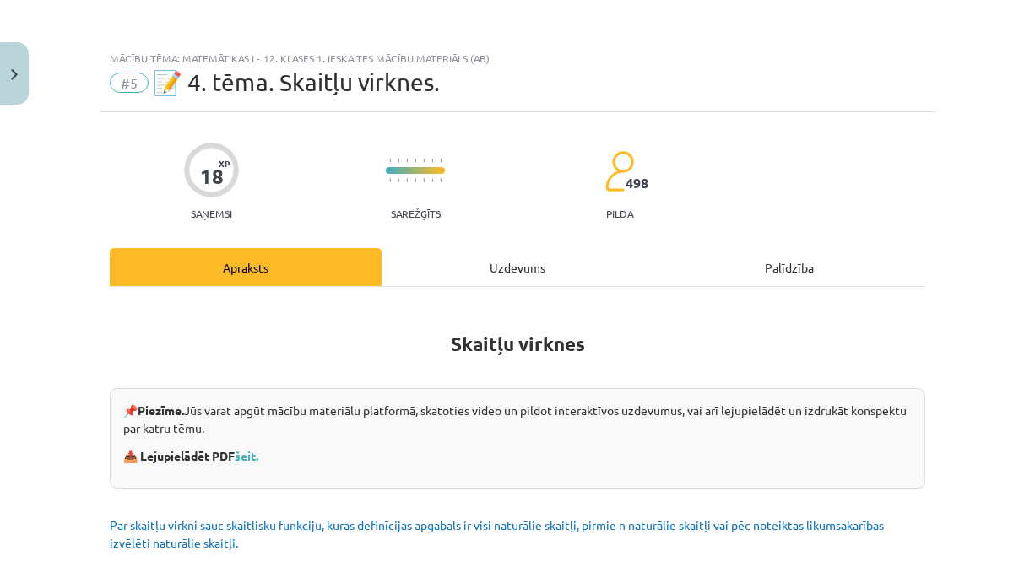
click at [227, 93] on span "📝 4. tēma. Skaitļu virknes." at bounding box center [296, 82] width 287 height 28
click at [18, 60] on button "Close" at bounding box center [14, 73] width 29 height 62
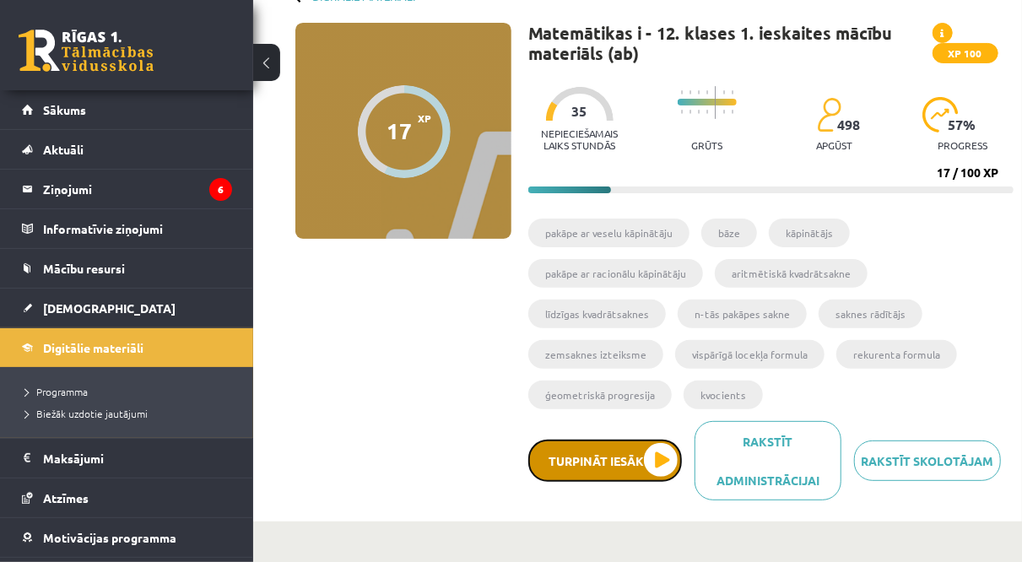
click at [665, 455] on button "Turpināt iesākto" at bounding box center [606, 461] width 154 height 42
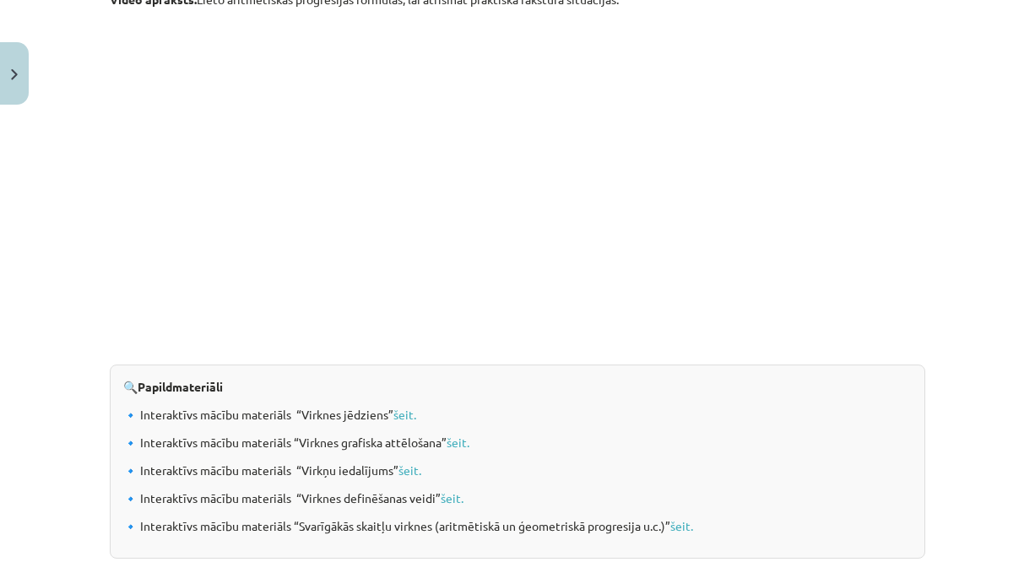
scroll to position [1802, 0]
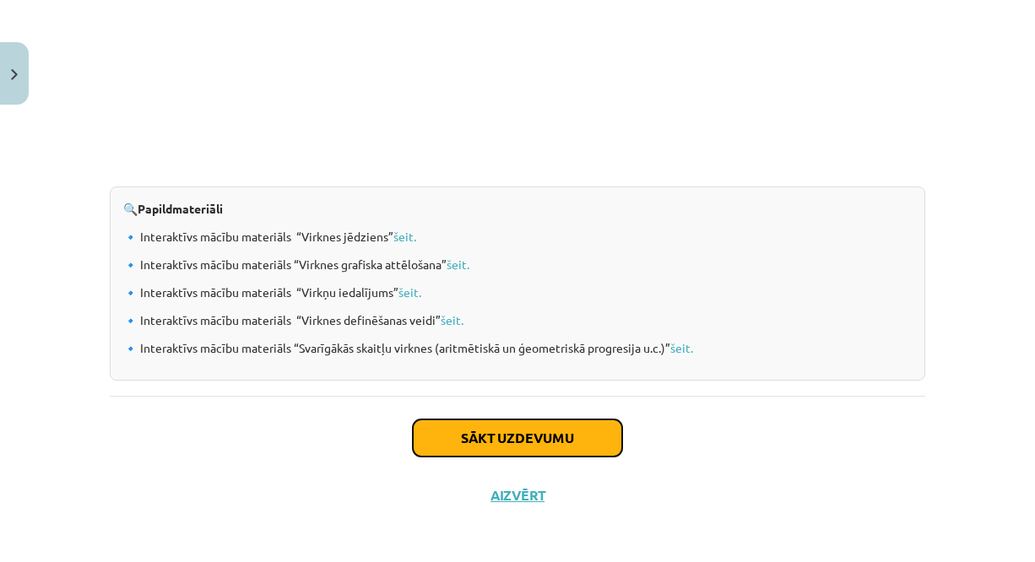
click at [566, 420] on button "Sākt uzdevumu" at bounding box center [517, 438] width 209 height 37
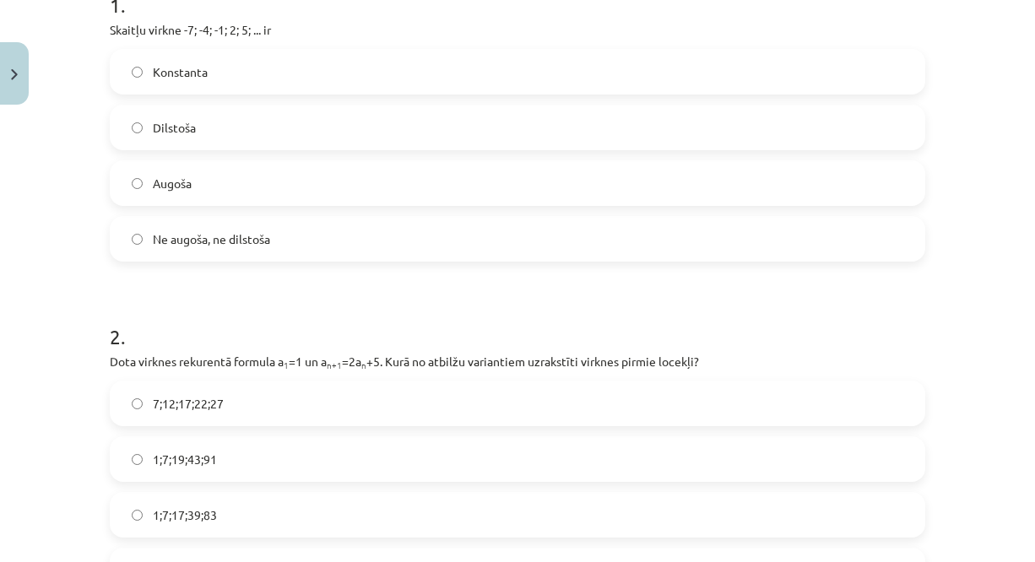
scroll to position [373, 0]
click at [262, 173] on label "Augoša" at bounding box center [517, 182] width 812 height 42
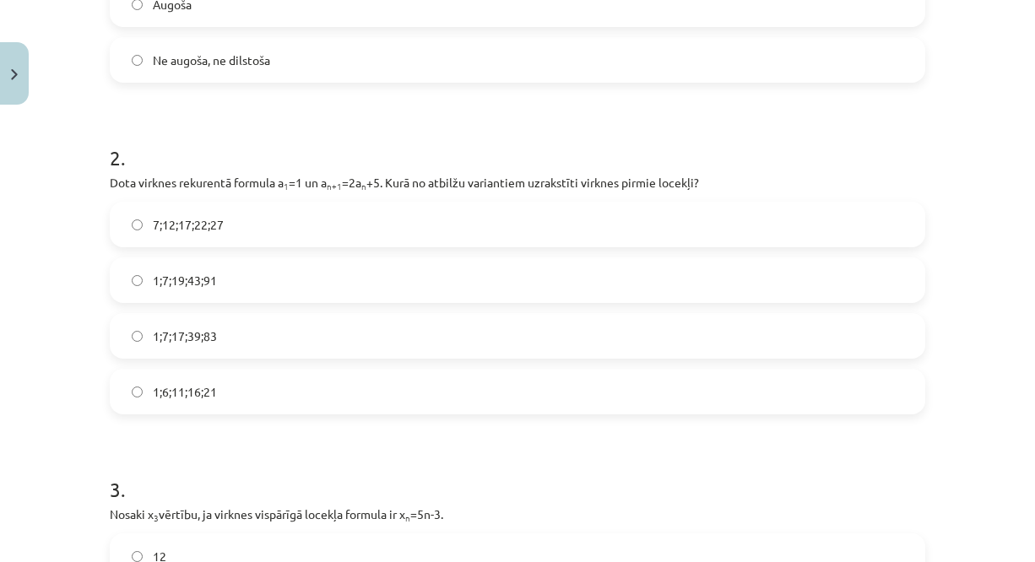
scroll to position [552, 0]
click at [346, 212] on label "7;12;17;22;27" at bounding box center [517, 224] width 812 height 42
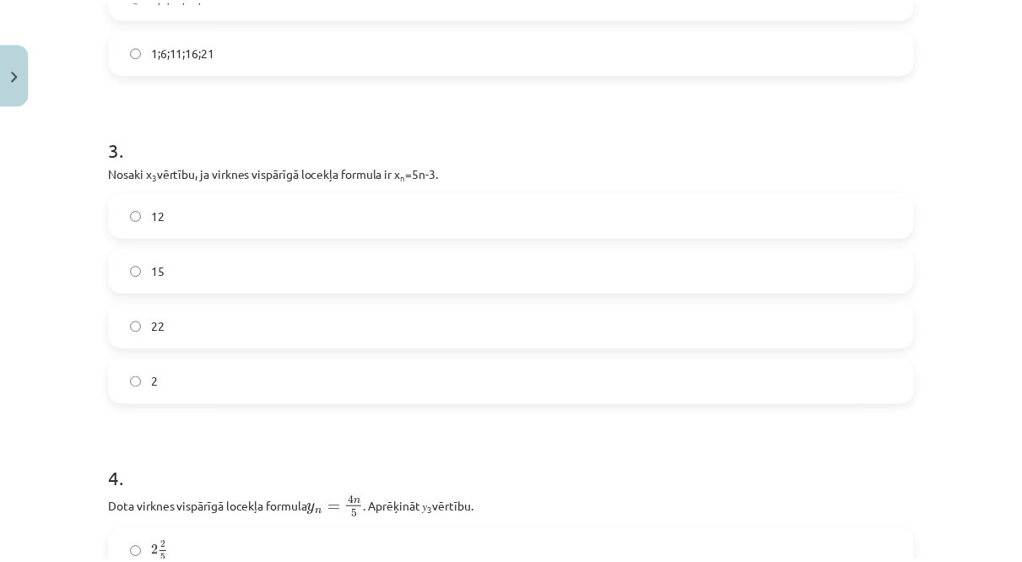
scroll to position [903, 0]
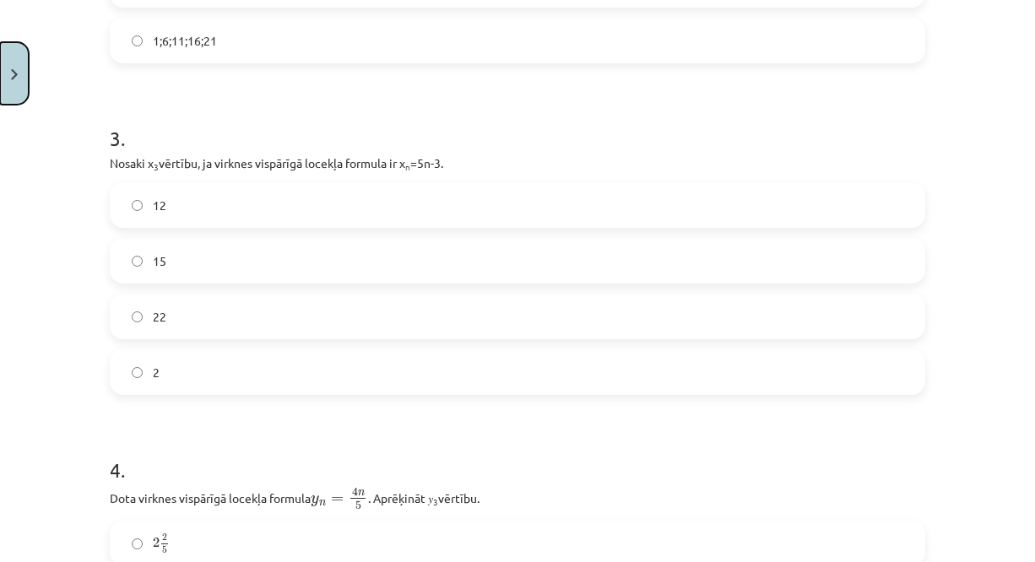
click at [15, 67] on button "Close" at bounding box center [14, 73] width 29 height 62
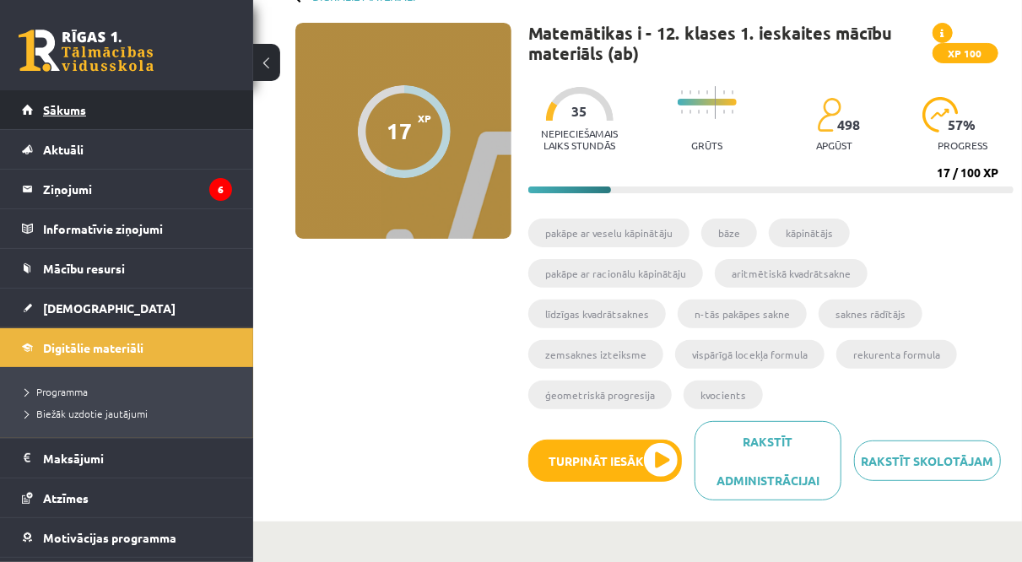
click at [71, 111] on span "Sākums" at bounding box center [64, 109] width 43 height 15
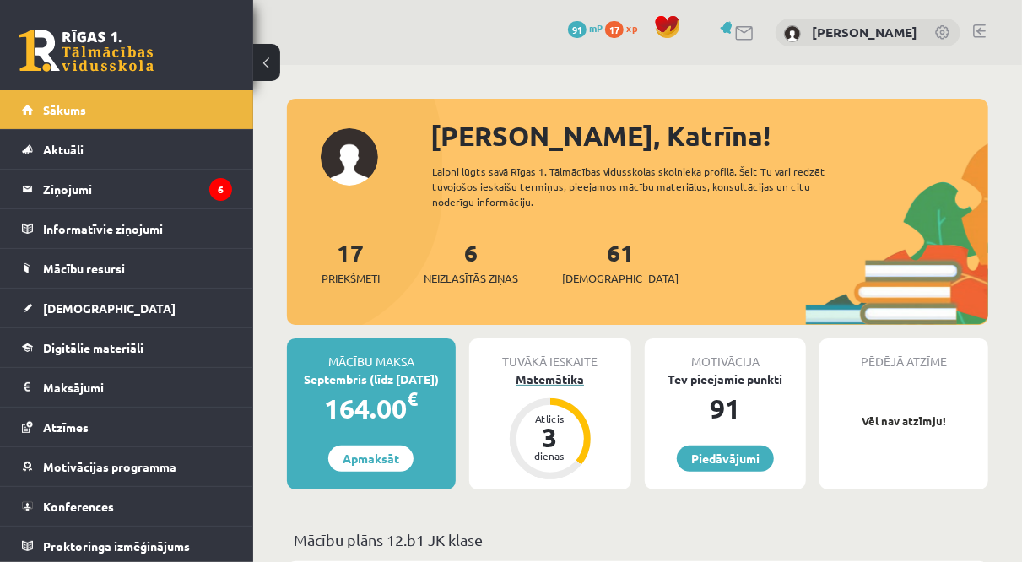
click at [565, 386] on div "Matemātika" at bounding box center [550, 380] width 162 height 18
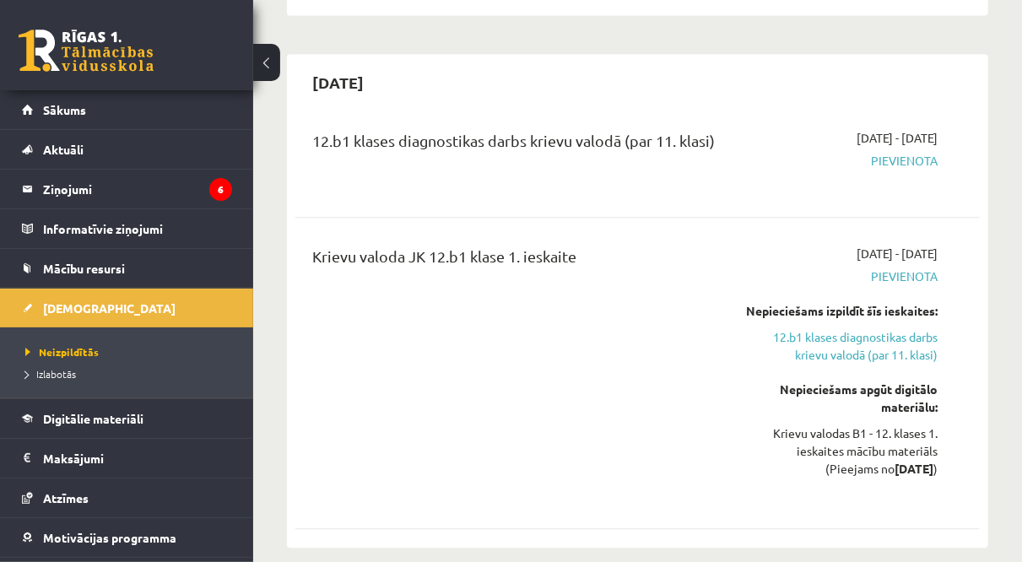
scroll to position [1874, 0]
click at [906, 151] on span "Pievienota" at bounding box center [842, 160] width 192 height 18
click at [864, 328] on link "12.b1 klases diagnostikas darbs krievu valodā (par 11. klasi)" at bounding box center [842, 345] width 192 height 35
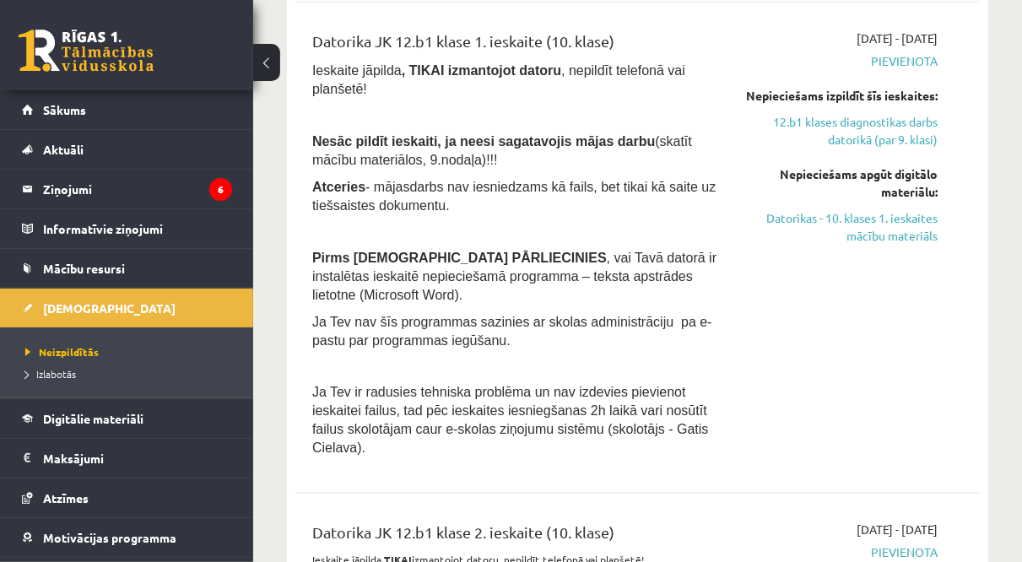
scroll to position [6840, 0]
